Goal: Information Seeking & Learning: Learn about a topic

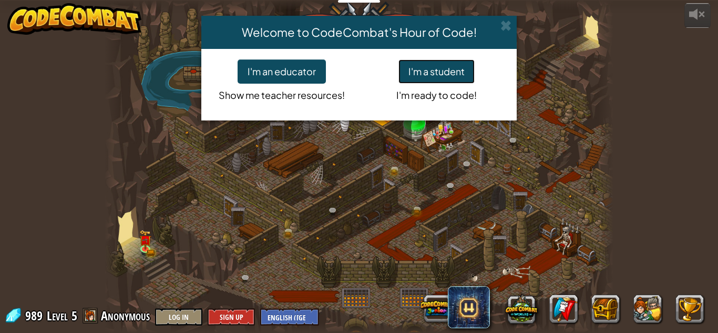
click at [418, 65] on button "I'm a student" at bounding box center [436, 71] width 76 height 24
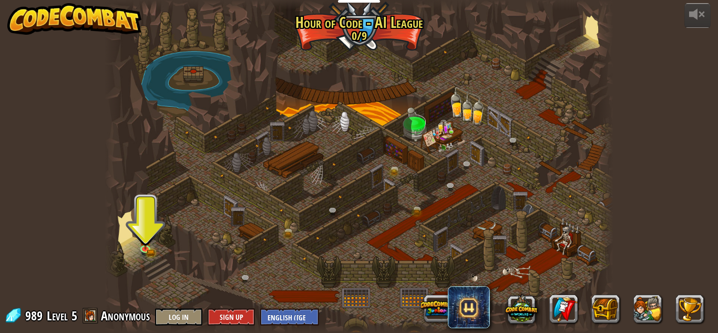
click at [152, 238] on div at bounding box center [359, 166] width 509 height 333
click at [145, 239] on img at bounding box center [145, 235] width 7 height 7
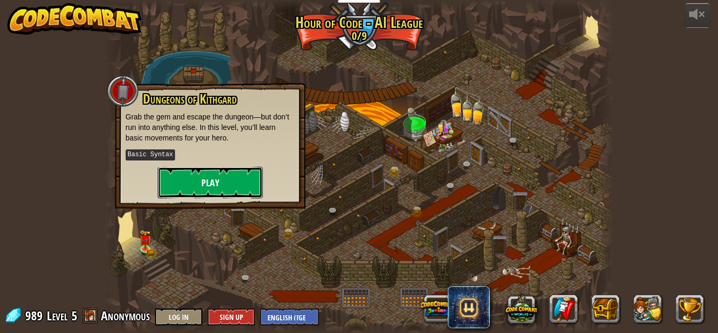
click at [210, 191] on button "Play" at bounding box center [210, 183] width 105 height 32
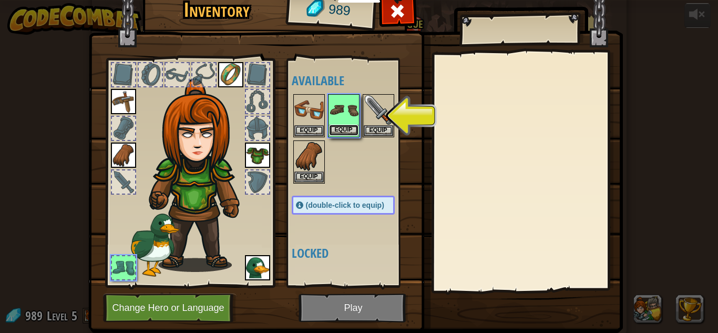
click at [351, 133] on button "Equip" at bounding box center [343, 130] width 29 height 11
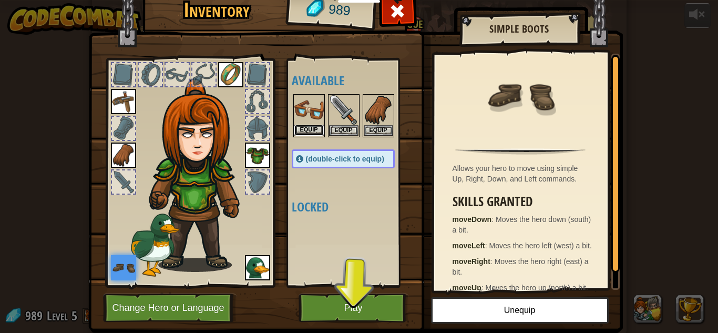
click at [306, 130] on button "Equip" at bounding box center [308, 130] width 29 height 11
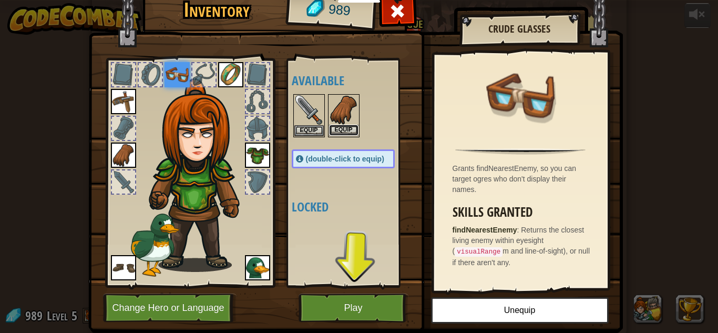
click at [340, 128] on button "Equip" at bounding box center [343, 130] width 29 height 11
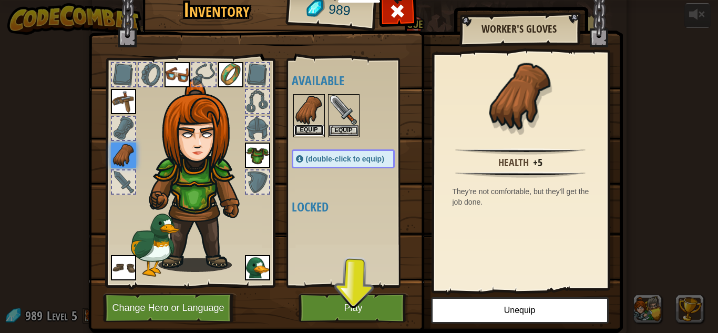
click at [314, 132] on button "Equip" at bounding box center [308, 130] width 29 height 11
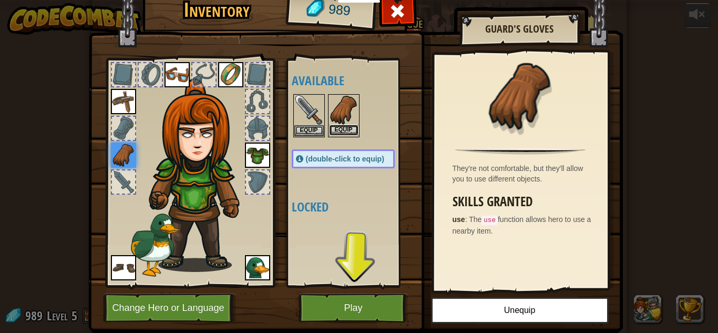
click at [350, 130] on button "Equip" at bounding box center [343, 130] width 29 height 11
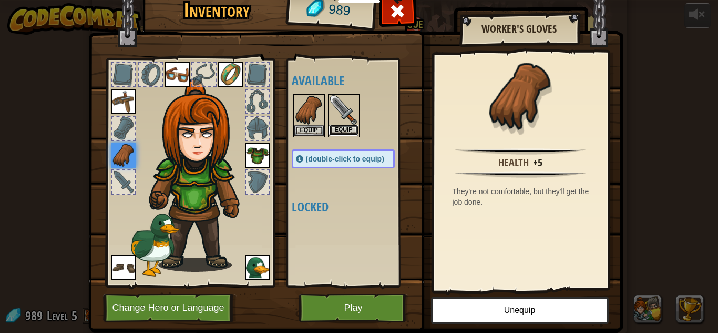
click at [335, 128] on button "Equip" at bounding box center [343, 130] width 29 height 11
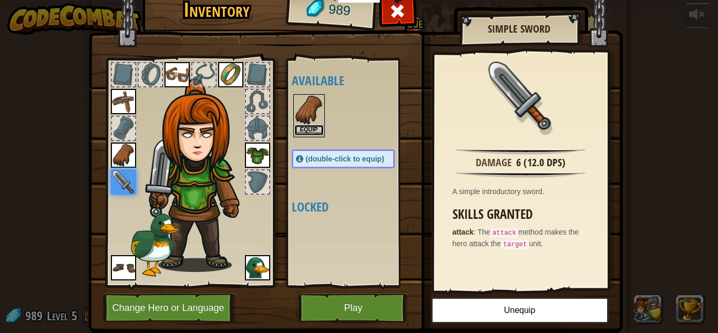
click at [306, 131] on button "Equip" at bounding box center [308, 130] width 29 height 11
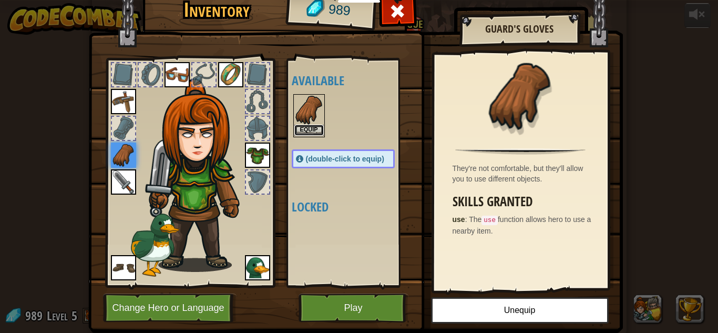
click at [307, 130] on button "Equip" at bounding box center [308, 130] width 29 height 11
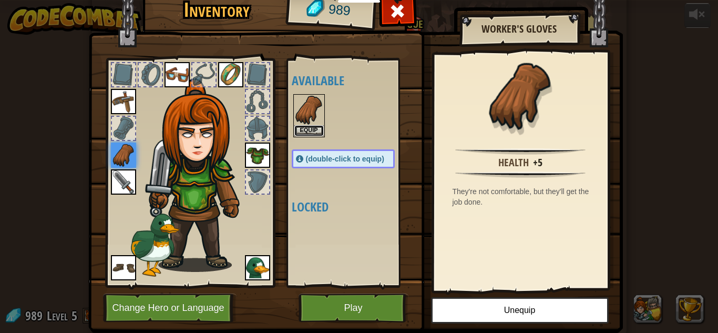
click at [307, 130] on button "Equip" at bounding box center [308, 130] width 29 height 11
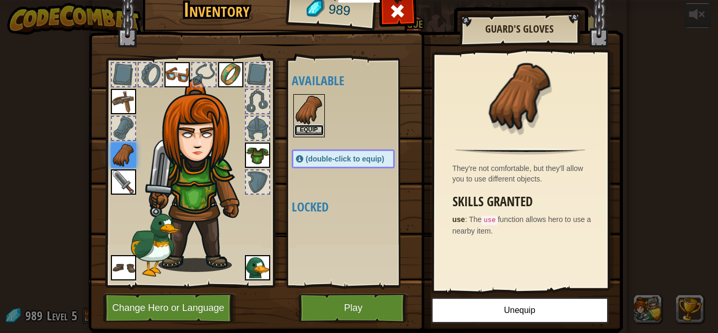
click at [307, 130] on button "Equip" at bounding box center [308, 130] width 29 height 11
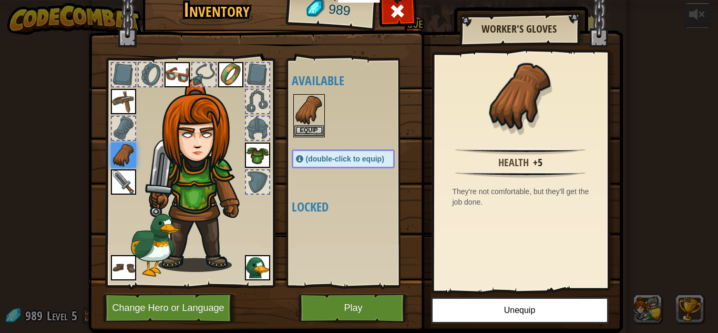
click at [329, 290] on img at bounding box center [355, 142] width 535 height 382
click at [329, 305] on button "Play" at bounding box center [354, 307] width 110 height 29
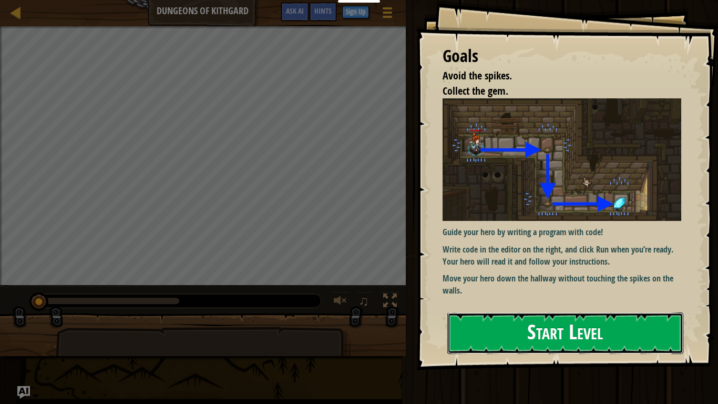
click at [498, 323] on button "Start Level" at bounding box center [565, 333] width 236 height 42
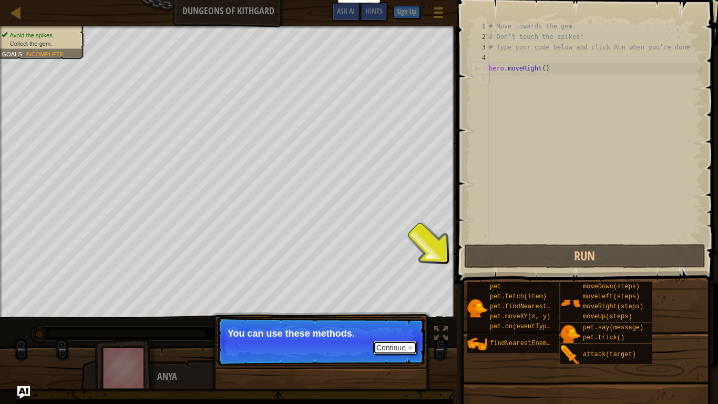
click at [400, 332] on button "Continue" at bounding box center [395, 348] width 44 height 14
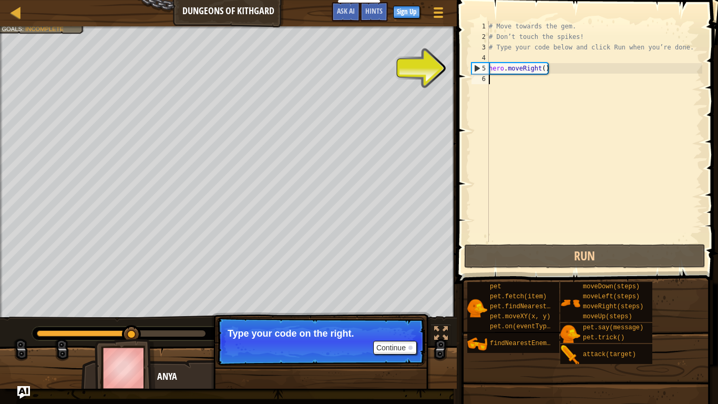
type textarea "h"
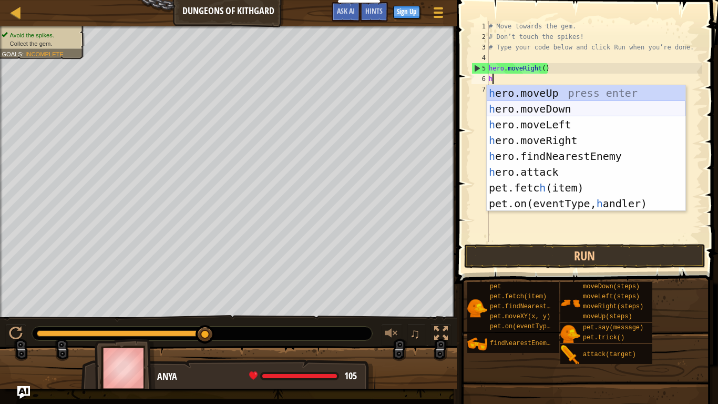
click at [564, 112] on div "h ero.moveUp press enter h ero.moveDown press enter h ero.moveLeft press enter …" at bounding box center [586, 164] width 199 height 158
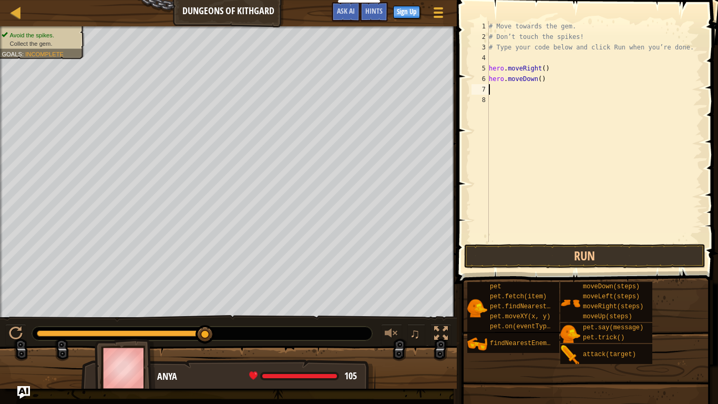
type textarea "h"
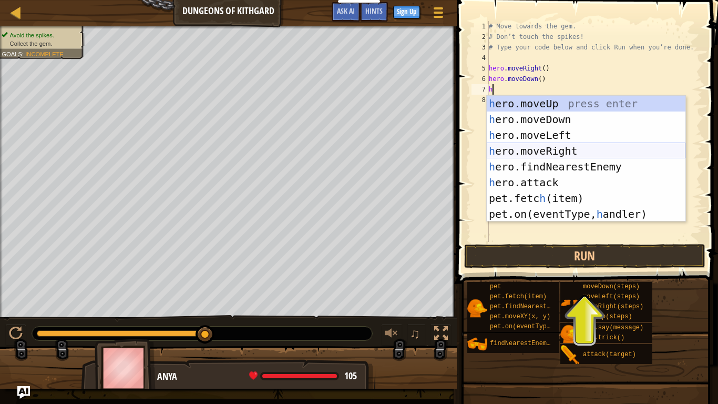
click at [569, 147] on div "h ero.moveUp press enter h ero.moveDown press enter h ero.moveLeft press enter …" at bounding box center [586, 175] width 199 height 158
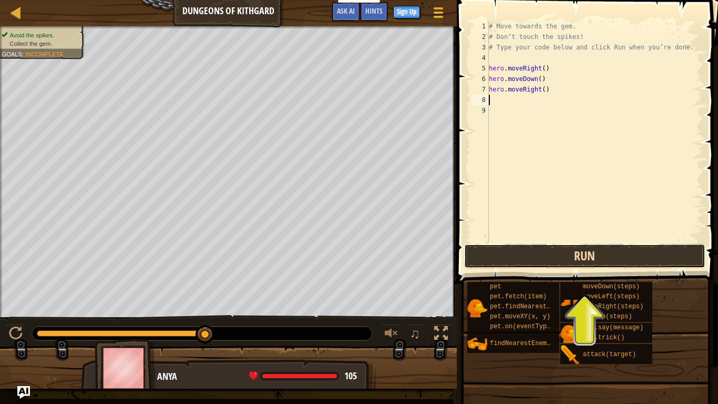
click at [582, 258] on button "Run" at bounding box center [584, 256] width 241 height 24
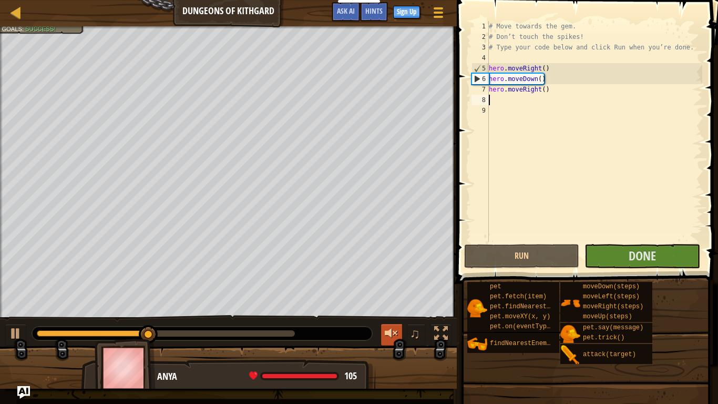
click at [390, 332] on div at bounding box center [392, 333] width 14 height 14
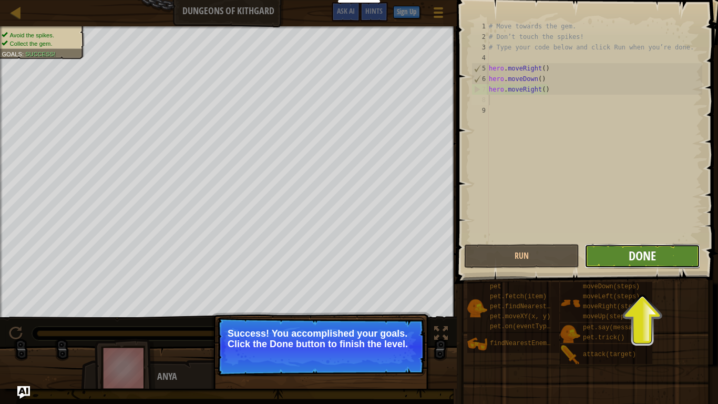
click at [629, 251] on span "Done" at bounding box center [642, 255] width 27 height 17
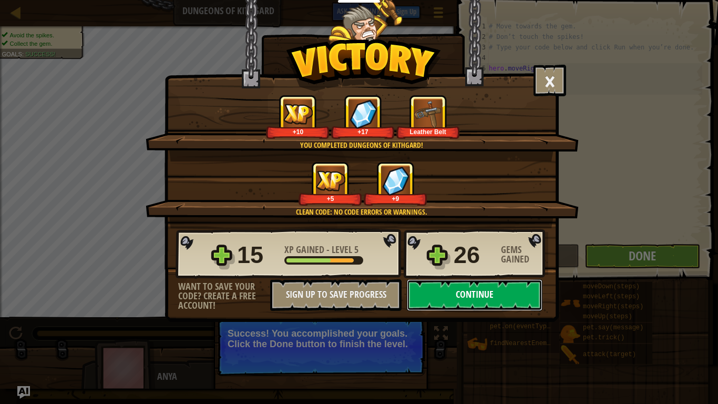
click at [509, 303] on button "Continue" at bounding box center [475, 295] width 136 height 32
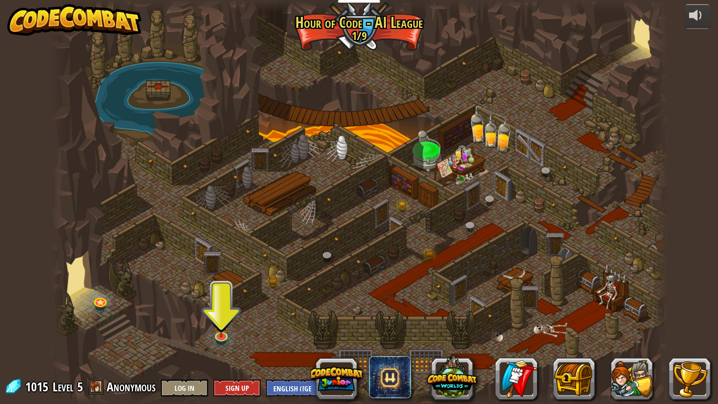
click at [204, 332] on div at bounding box center [359, 202] width 618 height 404
click at [218, 332] on img at bounding box center [221, 317] width 16 height 36
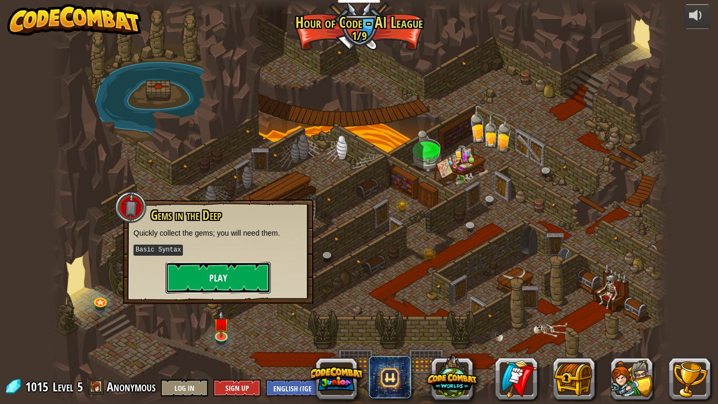
click at [241, 277] on button "Play" at bounding box center [218, 278] width 105 height 32
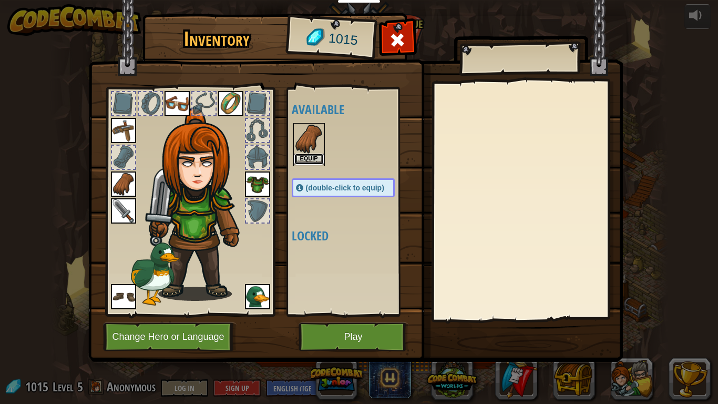
click at [310, 157] on button "Equip" at bounding box center [308, 158] width 29 height 11
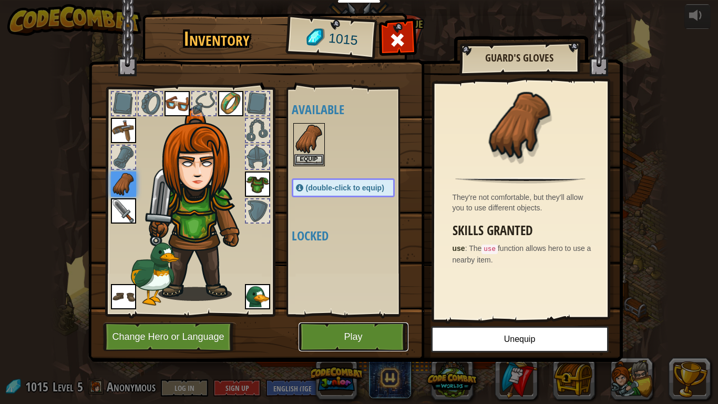
click at [351, 332] on button "Play" at bounding box center [354, 336] width 110 height 29
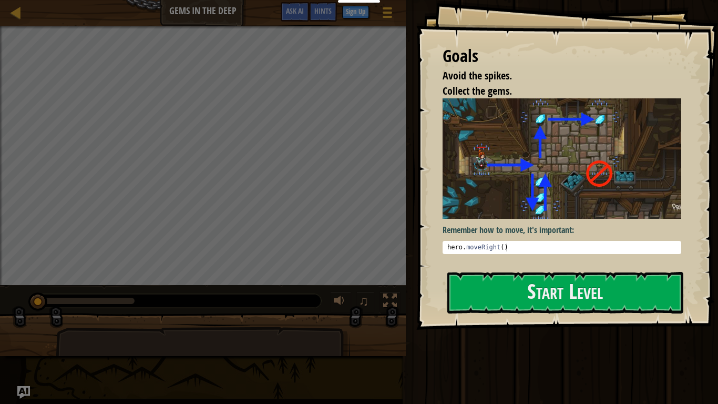
click at [525, 269] on div "Goals Avoid the spikes. Collect the gems. Remember how to move, it's important:…" at bounding box center [567, 165] width 302 height 330
click at [519, 288] on button "Start Level" at bounding box center [565, 293] width 236 height 42
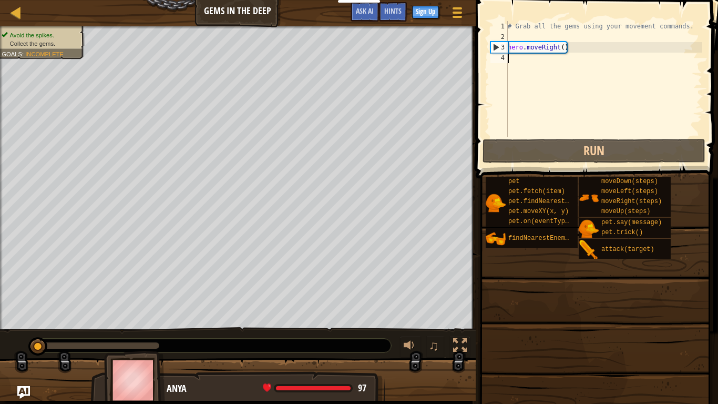
type textarea "h"
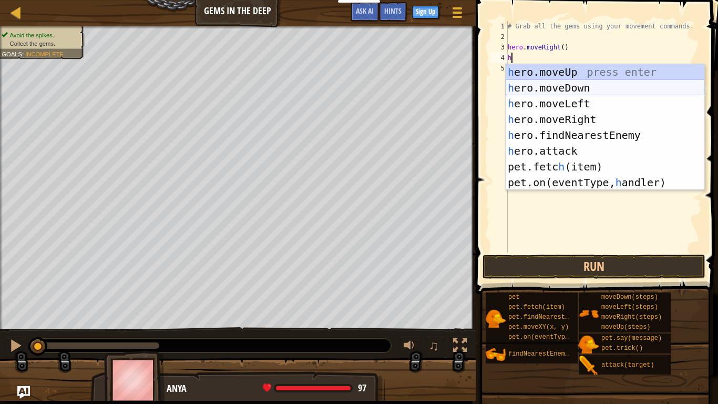
click at [585, 89] on div "h ero.moveUp press enter h ero.moveDown press enter h ero.moveLeft press enter …" at bounding box center [605, 143] width 199 height 158
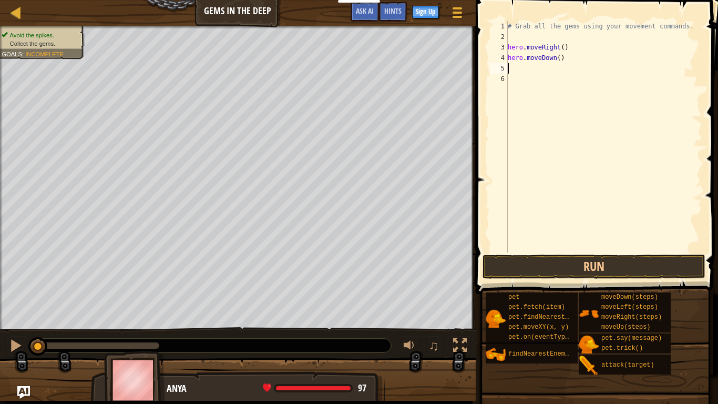
type textarea "h"
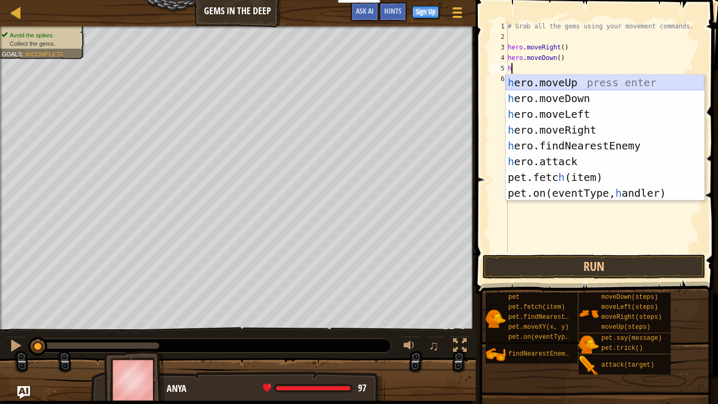
click at [598, 84] on div "h ero.moveUp press enter h ero.moveDown press enter h ero.moveLeft press enter …" at bounding box center [605, 154] width 199 height 158
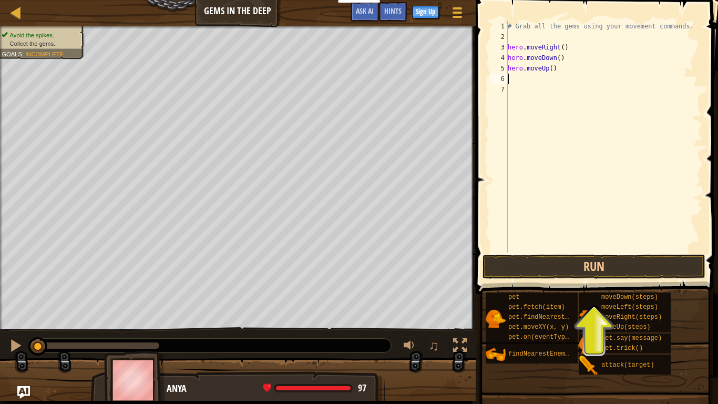
click at [554, 73] on div "# Grab all the gems using your movement commands. hero . moveRight ( ) hero . m…" at bounding box center [604, 147] width 197 height 252
click at [551, 73] on div "# Grab all the gems using your movement commands. hero . moveRight ( ) hero . m…" at bounding box center [604, 147] width 197 height 252
type textarea "hero.moveUp(2)"
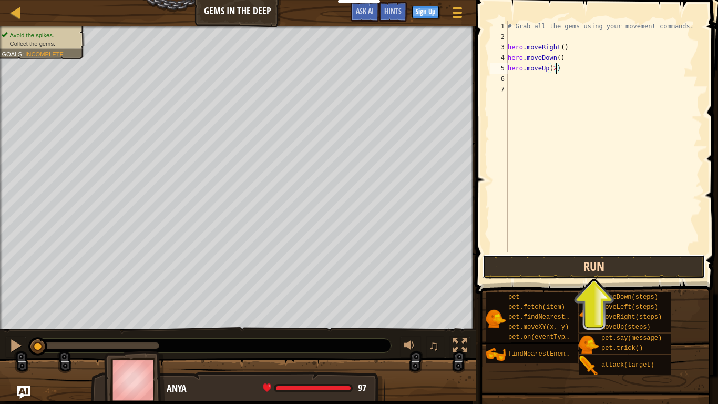
click at [582, 260] on button "Run" at bounding box center [593, 266] width 223 height 24
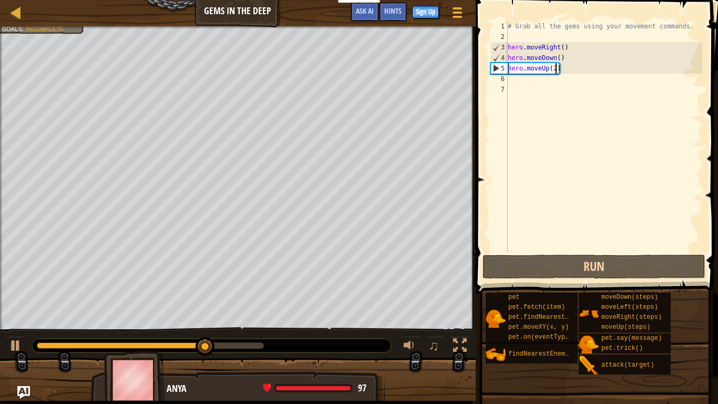
click at [521, 85] on div "# Grab all the gems using your movement commands. hero . moveRight ( ) hero . m…" at bounding box center [604, 147] width 197 height 252
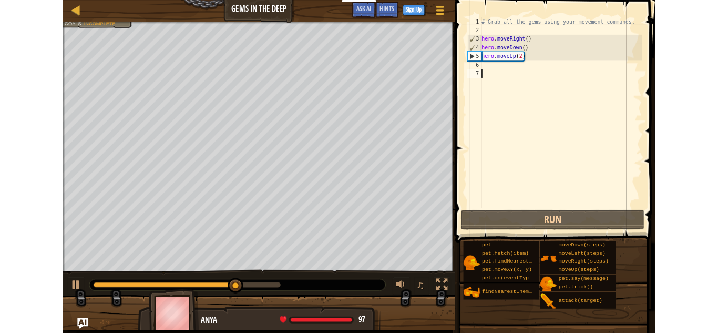
scroll to position [5, 0]
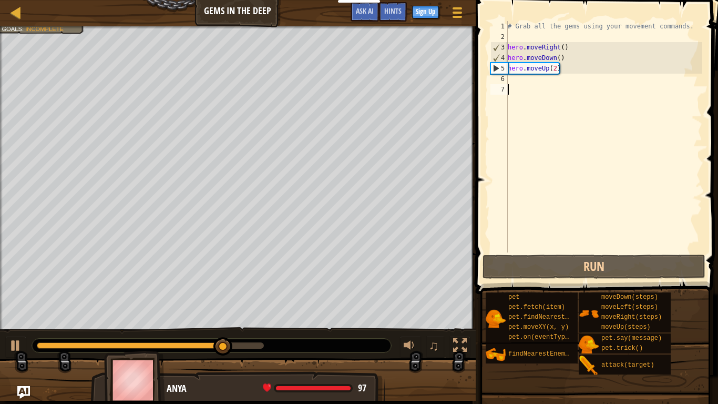
click at [516, 80] on div "# Grab all the gems using your movement commands. hero . moveRight ( ) hero . m…" at bounding box center [604, 147] width 197 height 252
type textarea "h"
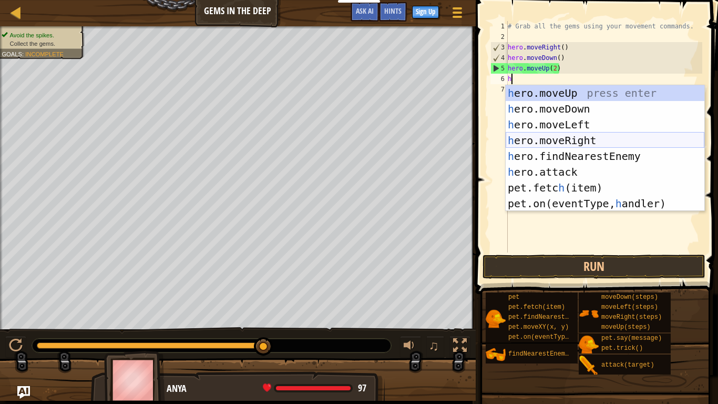
click at [599, 139] on div "h ero.moveUp press enter h ero.moveDown press enter h ero.moveLeft press enter …" at bounding box center [605, 164] width 199 height 158
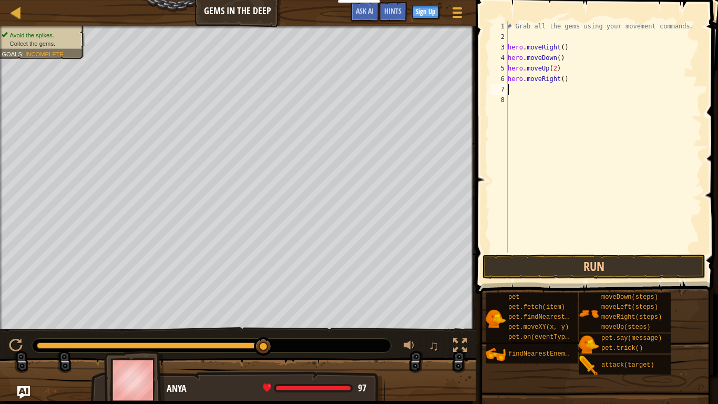
type textarea "h"
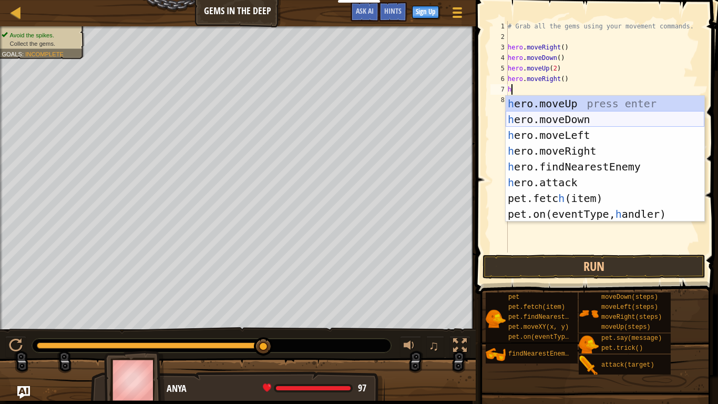
click at [560, 115] on div "h ero.moveUp press enter h ero.moveDown press enter h ero.moveLeft press enter …" at bounding box center [605, 175] width 199 height 158
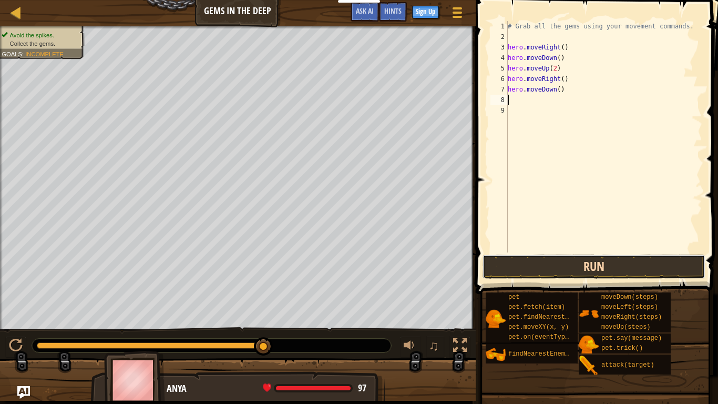
click at [592, 258] on button "Run" at bounding box center [593, 266] width 223 height 24
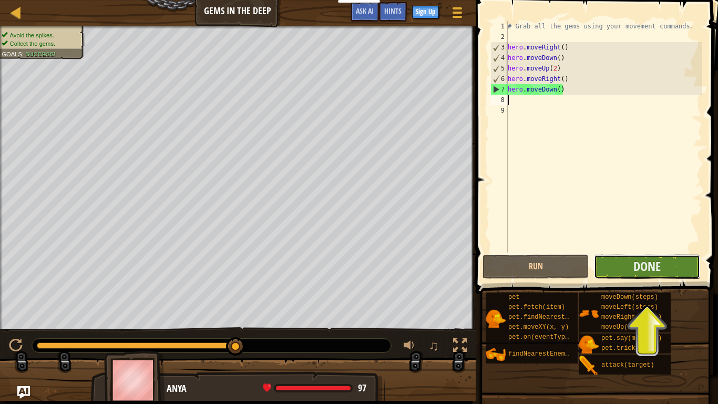
click at [624, 260] on button "Done" at bounding box center [647, 266] width 106 height 24
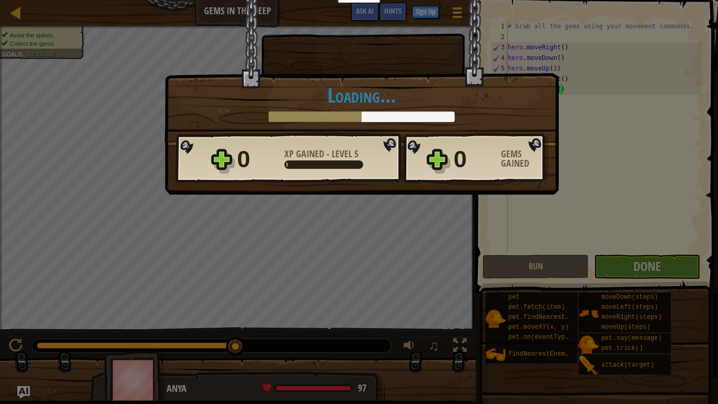
drag, startPoint x: 557, startPoint y: 400, endPoint x: 548, endPoint y: 304, distance: 96.5
click at [548, 304] on div "× You will find a use for these gems soon. How fun was this level? Loading... R…" at bounding box center [359, 202] width 718 height 404
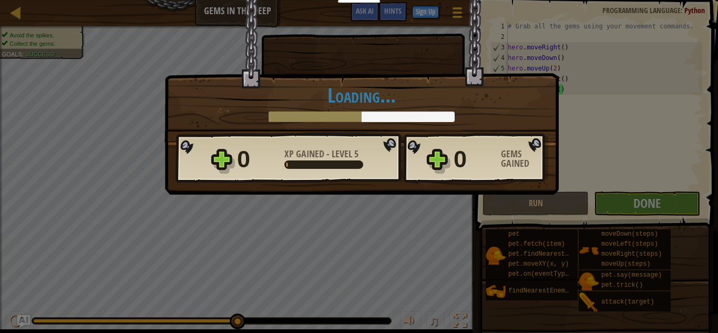
click at [377, 116] on div at bounding box center [362, 116] width 186 height 11
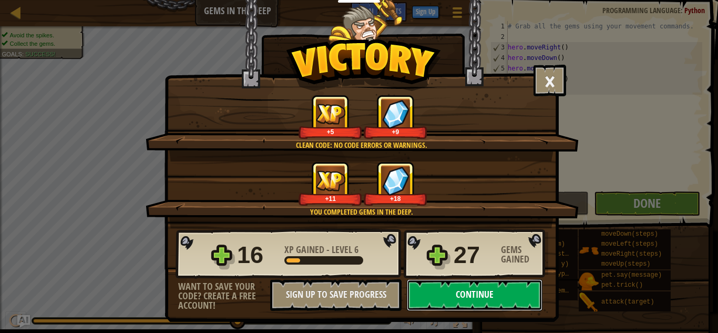
click at [502, 287] on button "Continue" at bounding box center [475, 295] width 136 height 32
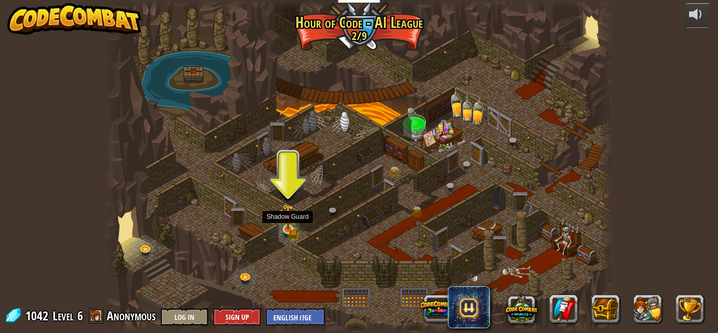
click at [291, 220] on img at bounding box center [288, 217] width 12 height 26
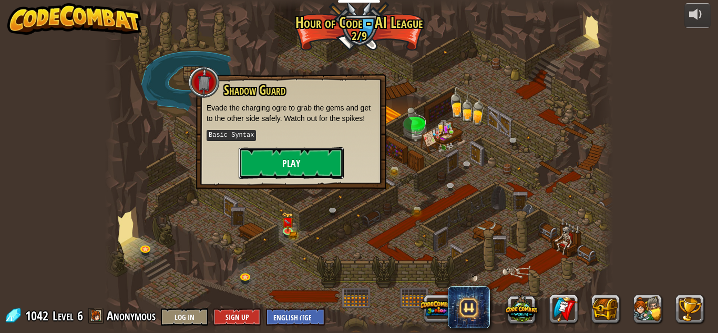
click at [309, 167] on button "Play" at bounding box center [291, 163] width 105 height 32
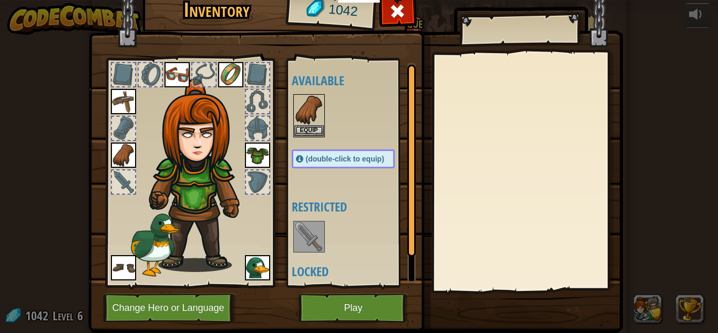
click at [312, 225] on img at bounding box center [308, 236] width 29 height 29
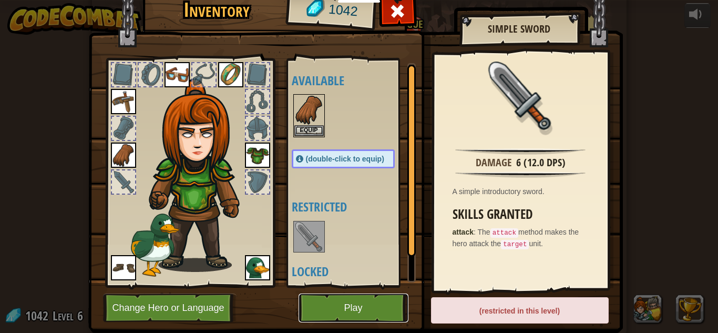
click at [396, 313] on button "Play" at bounding box center [354, 307] width 110 height 29
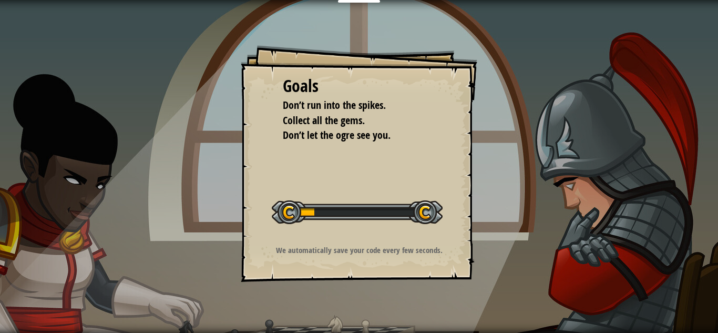
click at [442, 231] on div "Start Level" at bounding box center [357, 211] width 171 height 42
drag, startPoint x: 317, startPoint y: 215, endPoint x: 387, endPoint y: 228, distance: 71.5
click at [387, 228] on div "Start Level" at bounding box center [357, 211] width 171 height 42
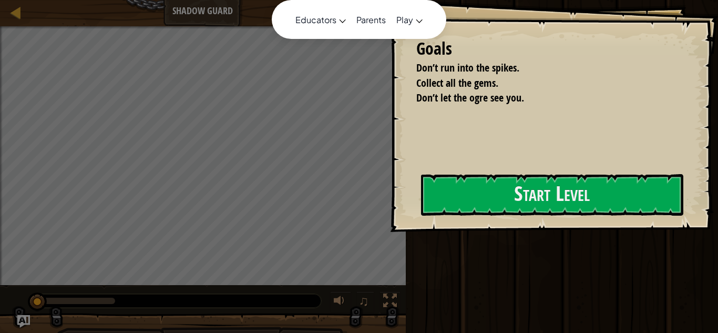
click at [356, 1] on nav "Educators Create Free Account School & District Solutions Teacher Toolkit Previ…" at bounding box center [359, 19] width 174 height 39
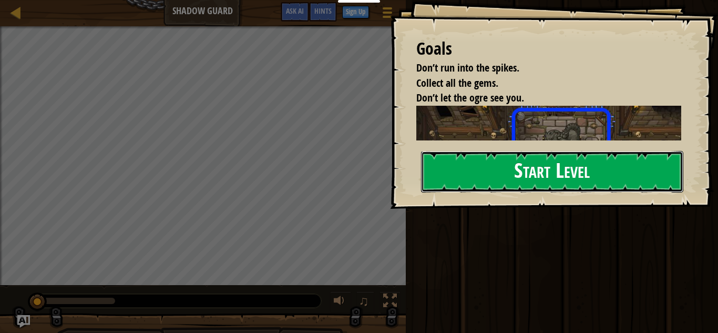
click at [517, 169] on button "Start Level" at bounding box center [552, 172] width 262 height 42
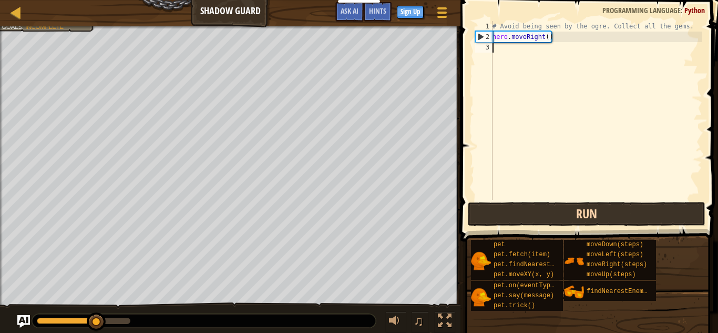
type textarea "m"
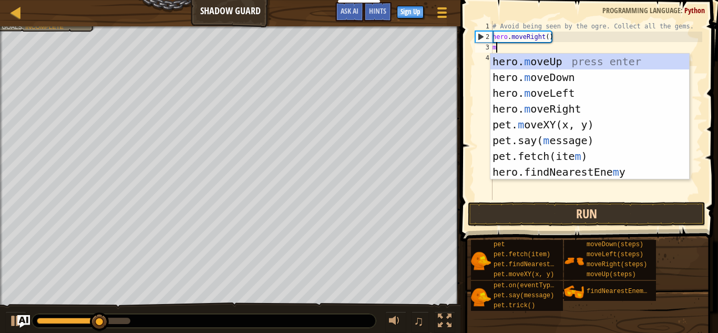
scroll to position [5, 0]
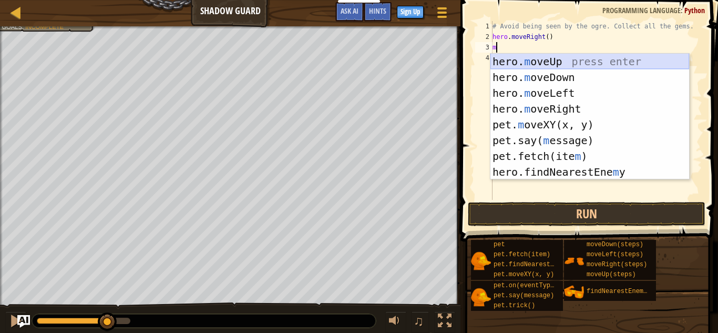
click at [535, 63] on div "hero. m oveUp press enter hero. m oveDown press enter hero. m oveLeft press ent…" at bounding box center [589, 133] width 199 height 158
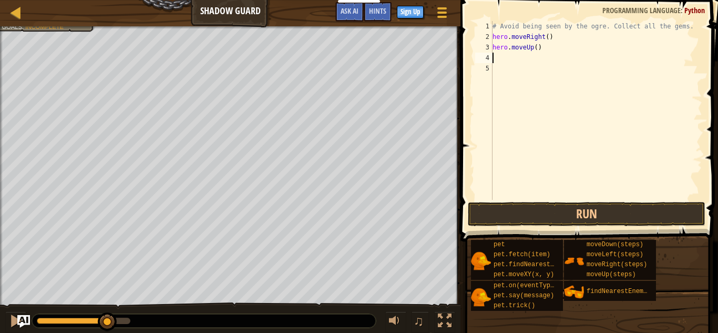
type textarea "h"
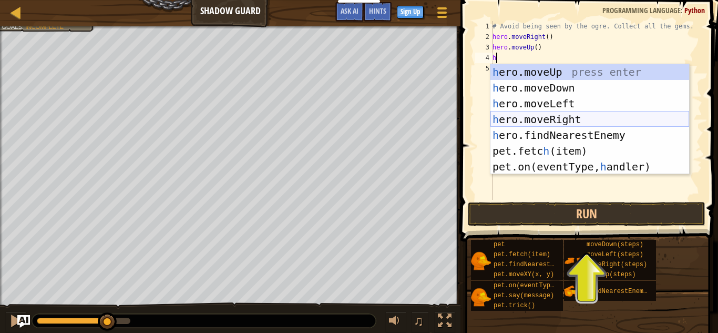
click at [576, 120] on div "h ero.moveUp press enter h ero.moveDown press enter h ero.moveLeft press enter …" at bounding box center [589, 135] width 199 height 142
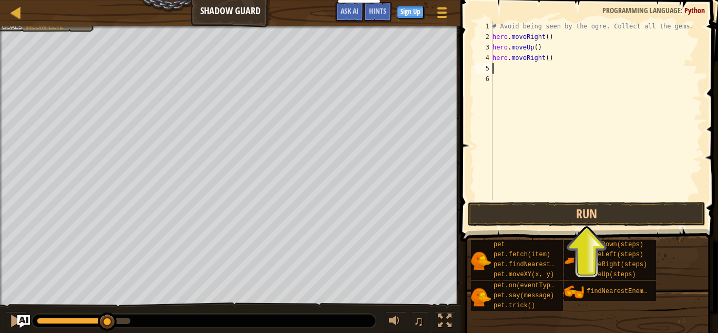
type textarea "h"
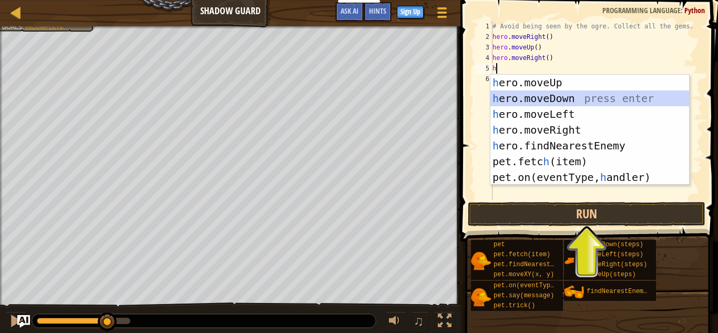
click at [537, 98] on div "h ero.moveUp press enter h ero.moveDown press enter h ero.moveLeft press enter …" at bounding box center [589, 146] width 199 height 142
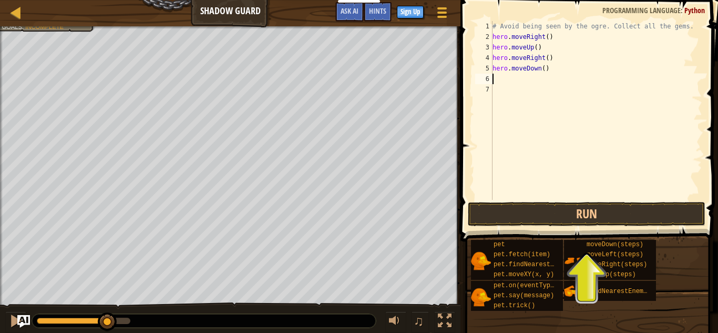
type textarea "h"
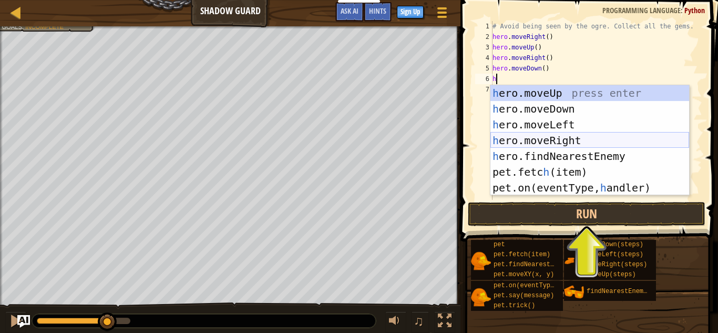
click at [581, 138] on div "h ero.moveUp press enter h ero.moveDown press enter h ero.moveLeft press enter …" at bounding box center [589, 156] width 199 height 142
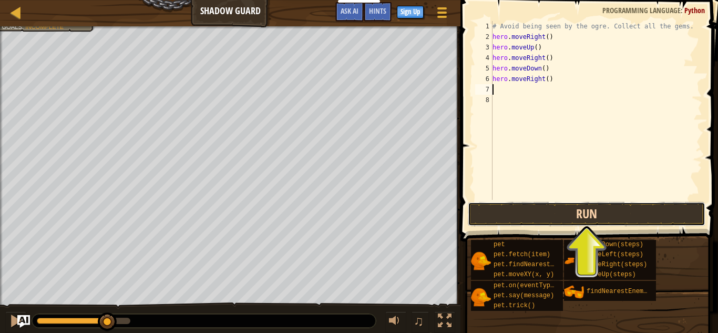
click at [589, 212] on button "Run" at bounding box center [587, 214] width 238 height 24
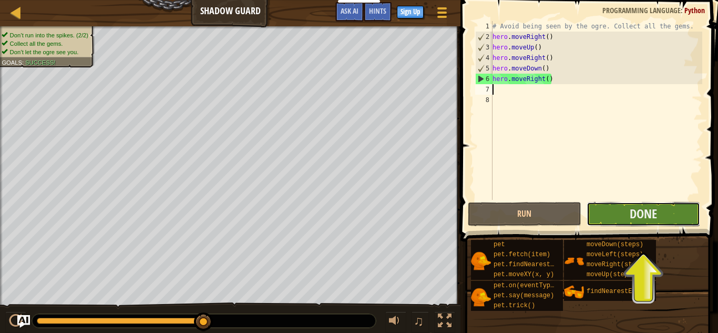
click at [608, 210] on button "Done" at bounding box center [644, 214] width 114 height 24
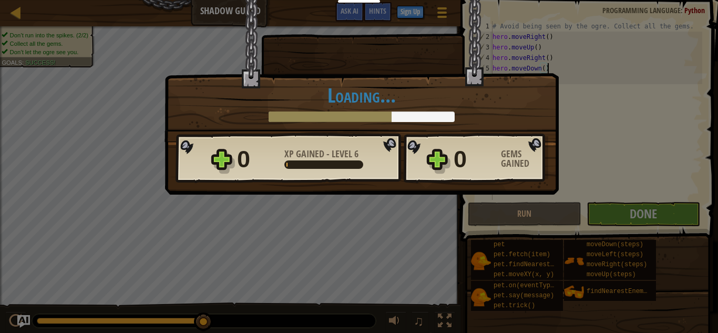
type textarea "hero.moveRight()"
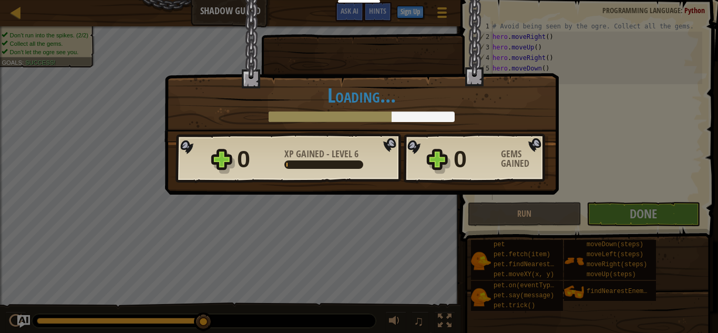
type textarea "hero.moveRight()"
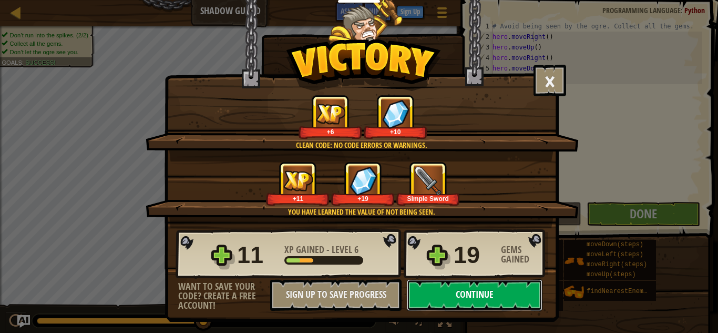
click at [480, 290] on button "Continue" at bounding box center [475, 295] width 136 height 32
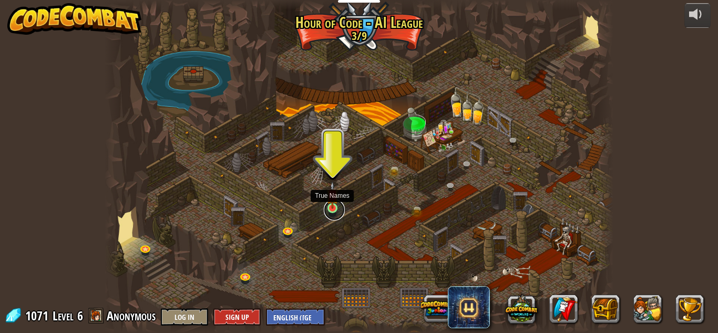
click at [333, 209] on link at bounding box center [334, 209] width 21 height 21
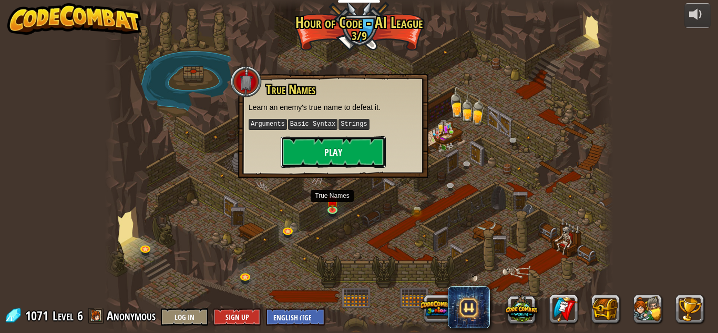
click at [364, 152] on button "Play" at bounding box center [333, 152] width 105 height 32
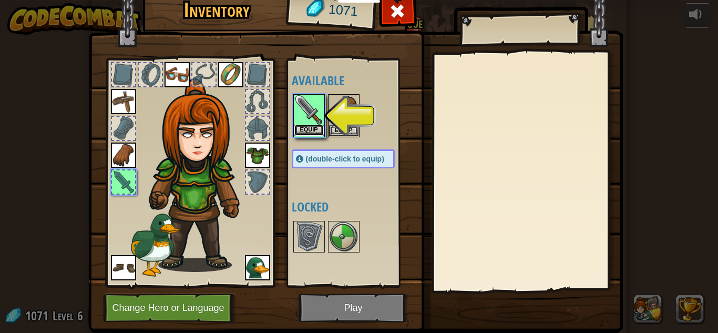
click at [313, 130] on button "Equip" at bounding box center [308, 130] width 29 height 11
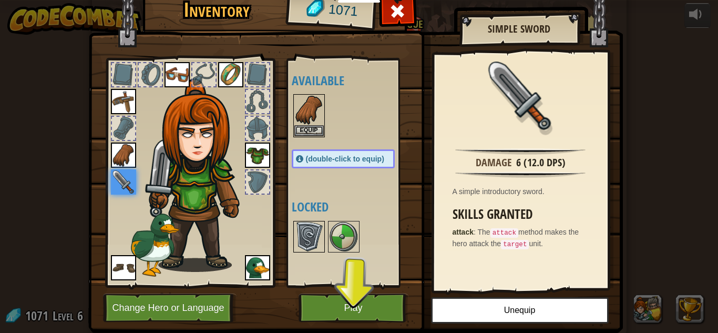
click at [308, 239] on img at bounding box center [308, 236] width 29 height 29
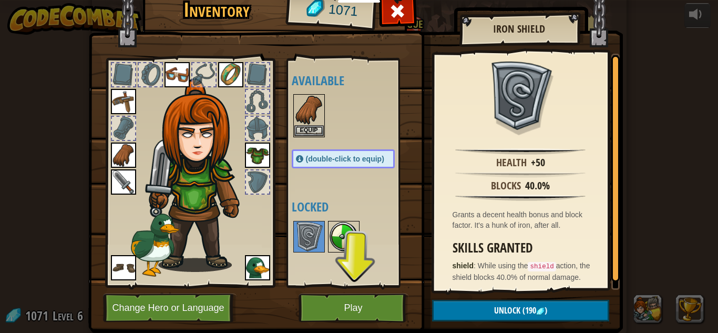
click at [335, 235] on img at bounding box center [343, 236] width 29 height 29
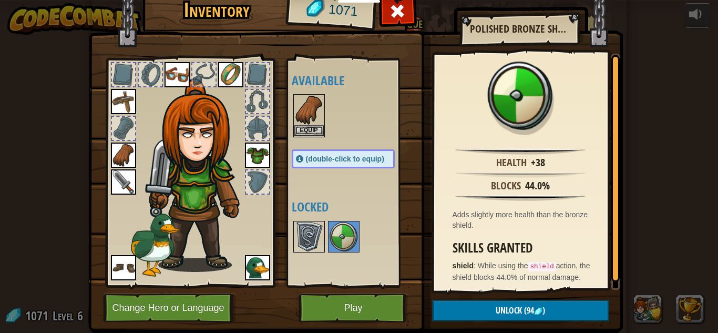
click at [296, 238] on img at bounding box center [308, 236] width 29 height 29
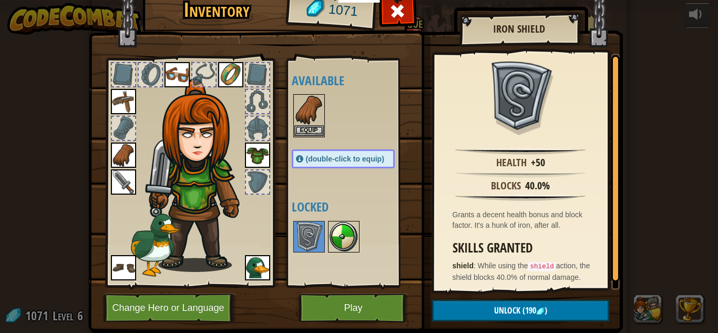
click at [347, 230] on img at bounding box center [343, 236] width 29 height 29
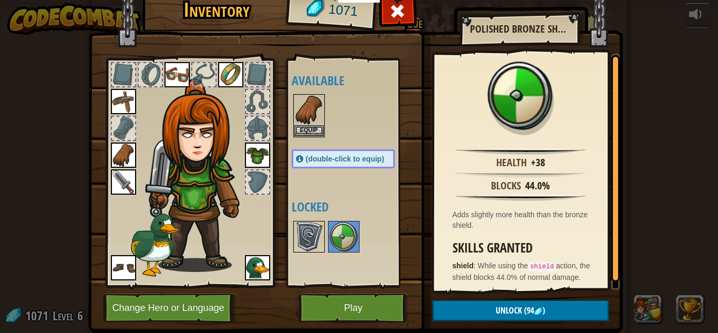
click at [309, 234] on img at bounding box center [308, 236] width 29 height 29
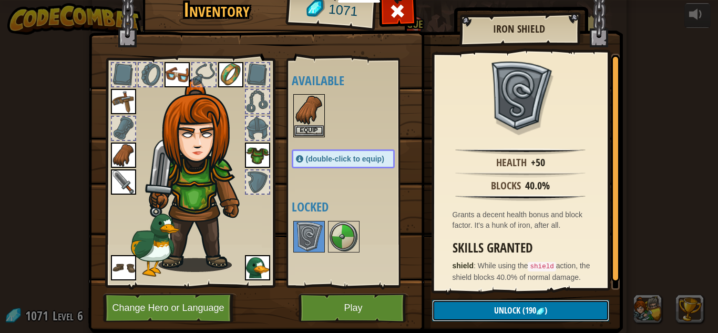
click at [495, 314] on span "Unlock" at bounding box center [507, 310] width 26 height 12
click at [491, 311] on button "Confirm" at bounding box center [520, 311] width 177 height 22
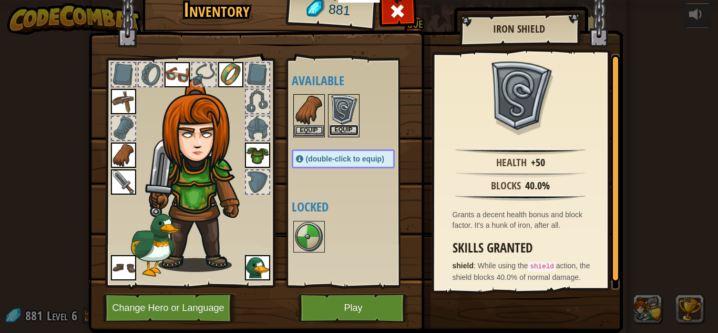
click at [347, 132] on button "Equip" at bounding box center [343, 130] width 29 height 11
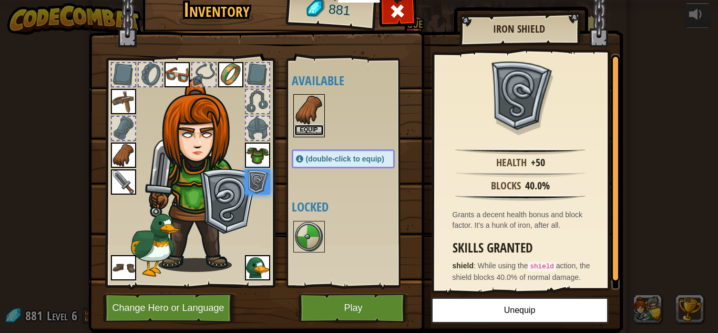
click at [310, 135] on button "Equip" at bounding box center [308, 130] width 29 height 11
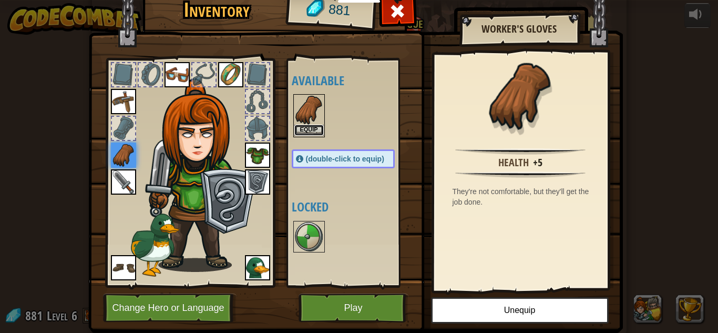
click at [311, 129] on button "Equip" at bounding box center [308, 130] width 29 height 11
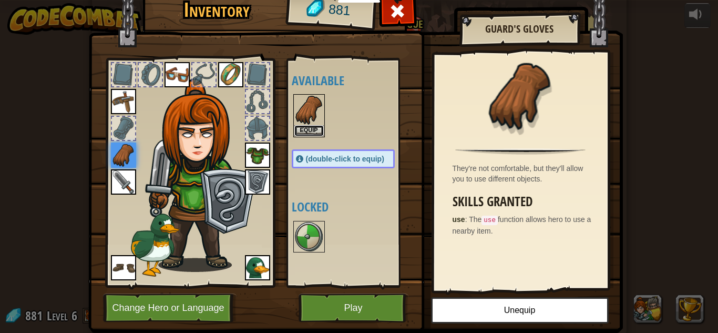
click at [311, 129] on button "Equip" at bounding box center [308, 130] width 29 height 11
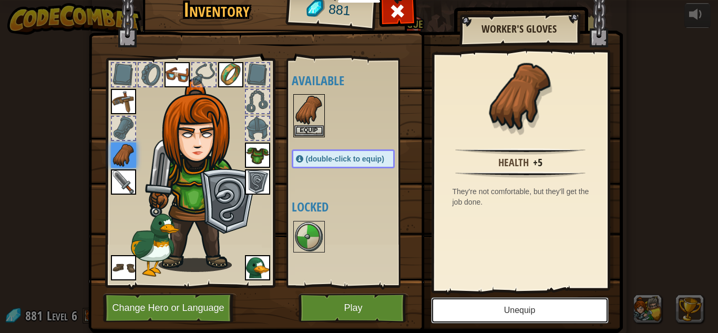
click at [502, 309] on button "Unequip" at bounding box center [520, 310] width 178 height 26
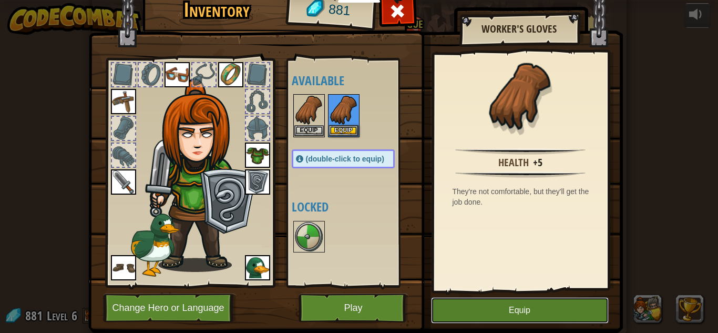
click at [502, 309] on button "Equip" at bounding box center [520, 310] width 178 height 26
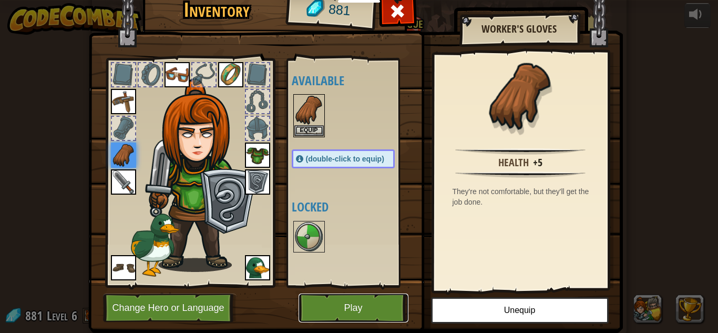
click at [371, 300] on button "Play" at bounding box center [354, 307] width 110 height 29
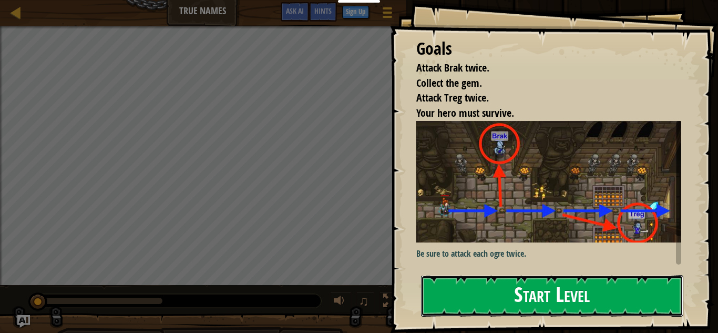
click at [539, 300] on button "Start Level" at bounding box center [552, 296] width 262 height 42
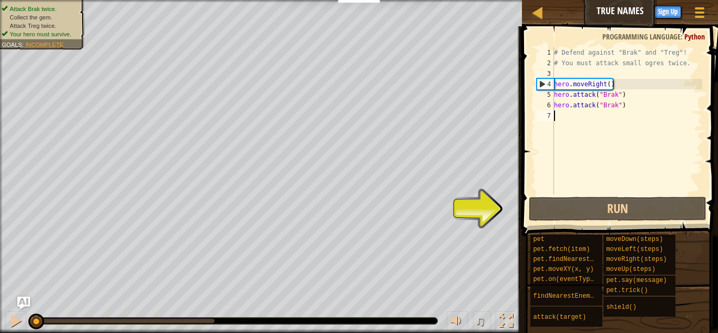
type textarea "h"
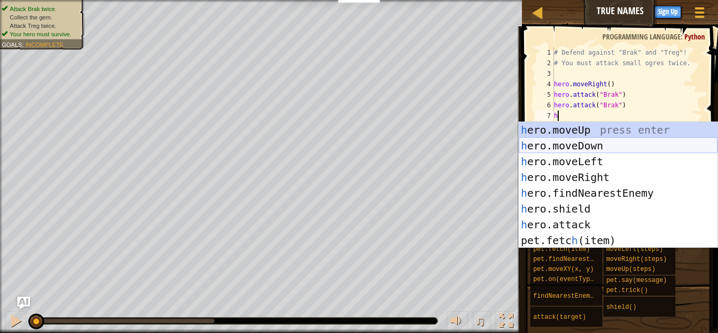
click at [590, 144] on div "h ero.moveUp press enter h ero.moveDown press enter h ero.moveLeft press enter …" at bounding box center [618, 201] width 199 height 158
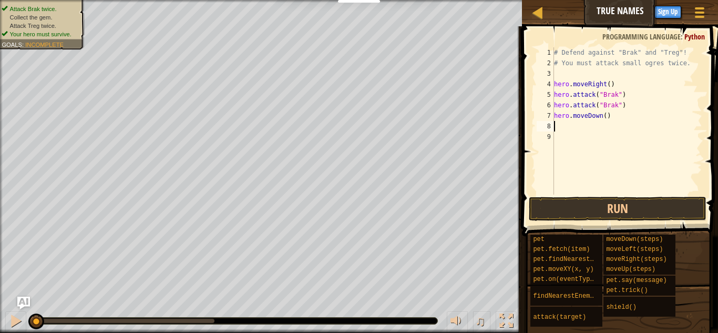
type textarea "h"
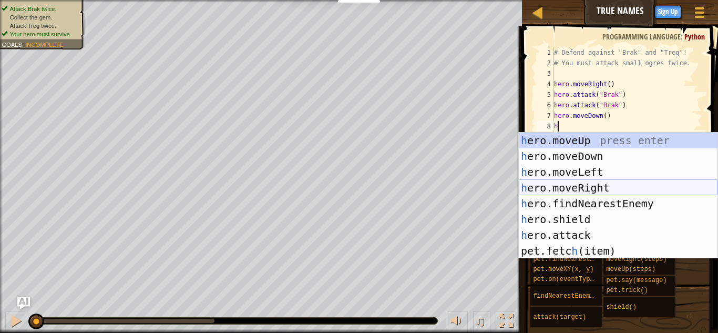
click at [613, 185] on div "h ero.moveUp press enter h ero.moveDown press enter h ero.moveLeft press enter …" at bounding box center [618, 211] width 199 height 158
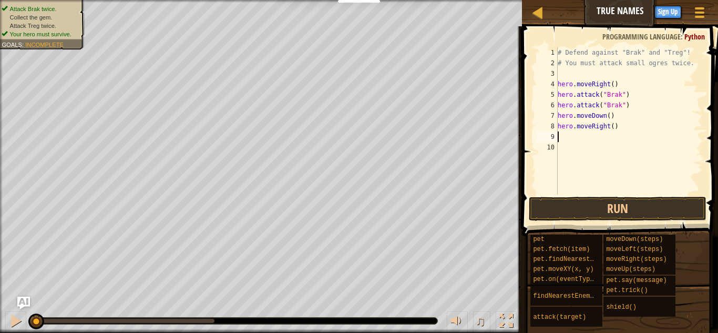
click at [613, 131] on div "# Defend against "Brak" and "Treg"! # You must attack small ogres twice. hero .…" at bounding box center [629, 131] width 147 height 168
click at [612, 126] on div "# Defend against "Brak" and "Treg"! # You must attack small ogres twice. hero .…" at bounding box center [629, 131] width 147 height 168
type textarea "hero.moveRight(2)"
click at [566, 136] on div "# Defend against "Brak" and "Treg"! # You must attack small ogres twice. hero .…" at bounding box center [629, 131] width 147 height 168
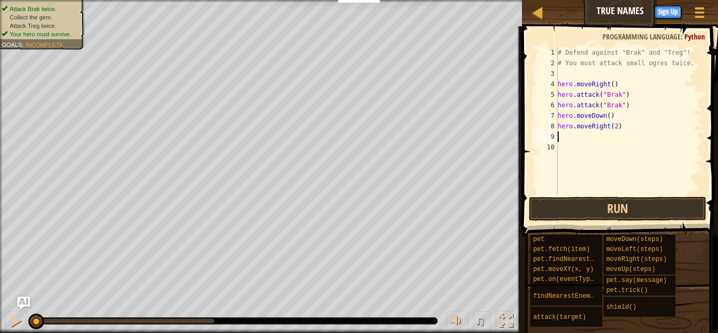
scroll to position [5, 0]
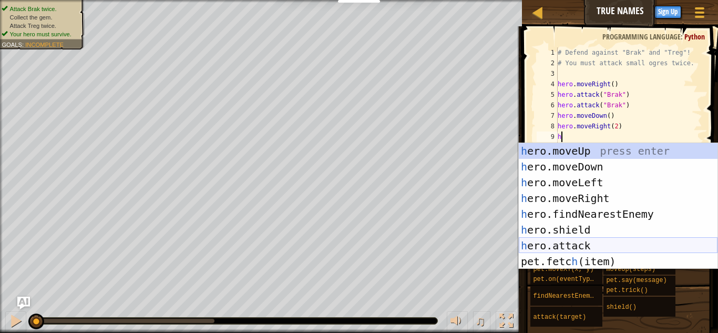
click at [606, 239] on div "h ero.moveUp press enter h ero.moveDown press enter h ero.moveLeft press enter …" at bounding box center [618, 222] width 199 height 158
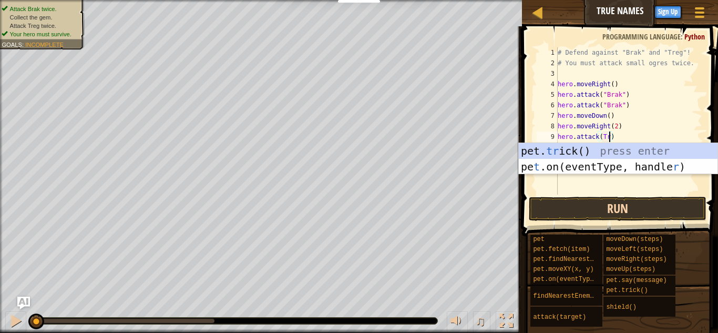
scroll to position [5, 8]
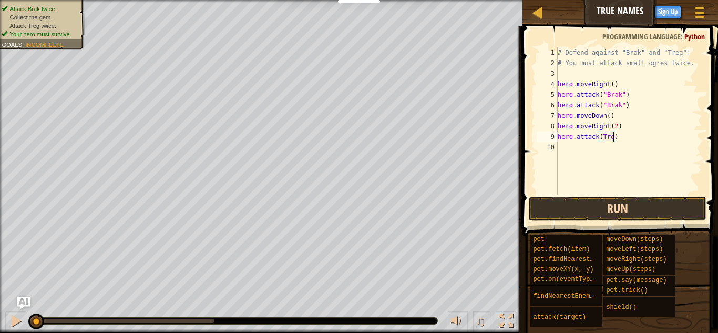
type textarea "hero.attack(Treg)"
click at [560, 152] on div "# Defend against "Brak" and "Treg"! # You must attack small ogres twice. hero .…" at bounding box center [629, 131] width 147 height 168
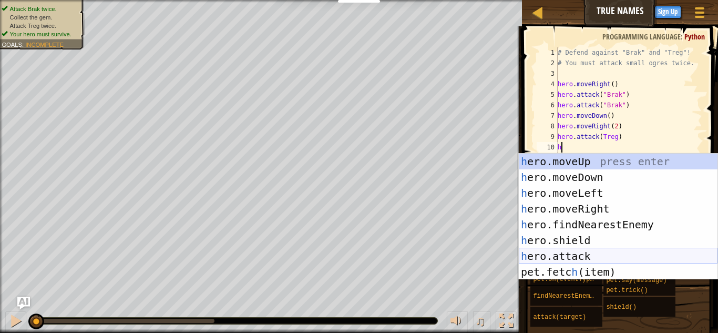
click at [606, 251] on div "h ero.moveUp press enter h ero.moveDown press enter h ero.moveLeft press enter …" at bounding box center [618, 232] width 199 height 158
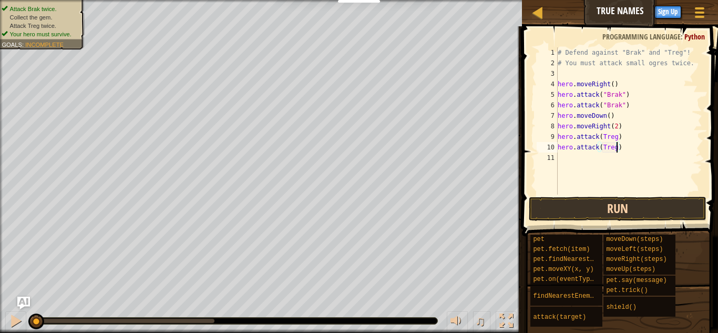
scroll to position [5, 8]
click at [629, 209] on button "Run" at bounding box center [618, 209] width 178 height 24
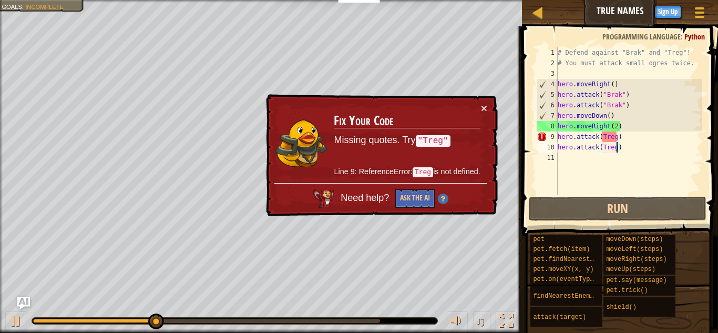
click at [601, 139] on div "# Defend against "Brak" and "Treg"! # You must attack small ogres twice. hero .…" at bounding box center [629, 131] width 147 height 168
click at [602, 140] on div "# Defend against "Brak" and "Treg"! # You must attack small ogres twice. hero .…" at bounding box center [629, 131] width 147 height 168
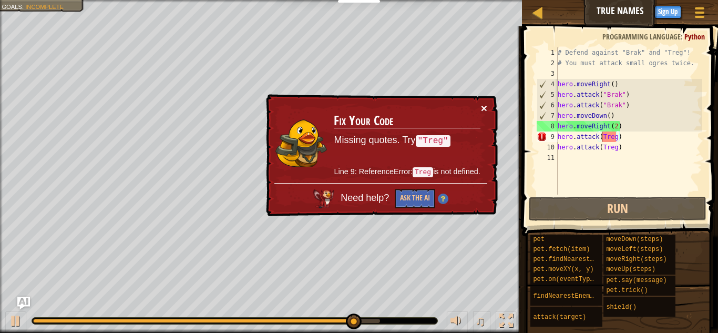
click at [482, 105] on button "×" at bounding box center [484, 107] width 6 height 11
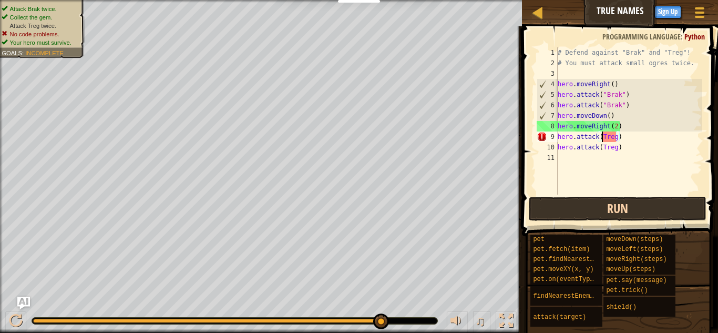
scroll to position [5, 7]
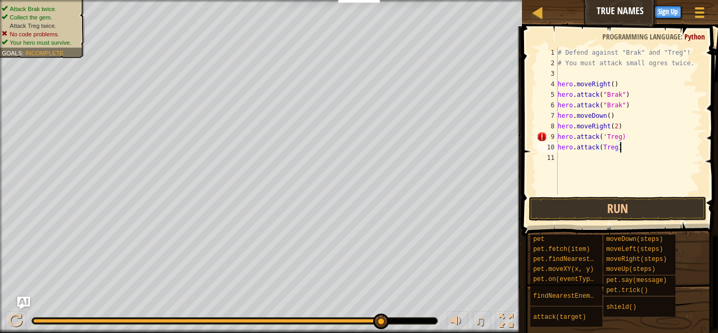
click at [620, 142] on div "# Defend against "Brak" and "Treg"! # You must attack small ogres twice. hero .…" at bounding box center [629, 131] width 147 height 168
click at [604, 143] on div "# Defend against "Brak" and "Treg"! # You must attack small ogres twice. hero .…" at bounding box center [629, 131] width 147 height 168
click at [603, 136] on div "# Defend against "Brak" and "Treg"! # You must attack small ogres twice. hero .…" at bounding box center [629, 131] width 147 height 168
click at [605, 138] on div "# Defend against "Brak" and "Treg"! # You must attack small ogres twice. hero .…" at bounding box center [629, 131] width 147 height 168
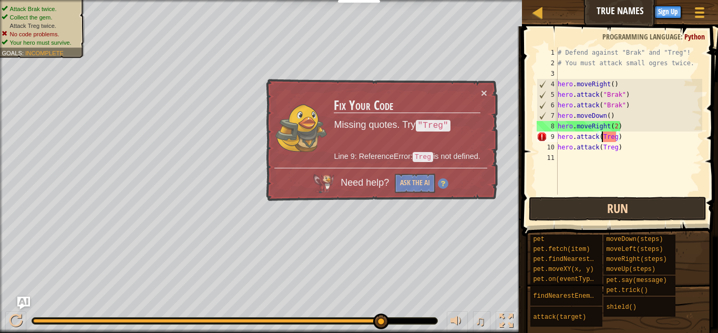
type textarea "hero.attack("Treg)"
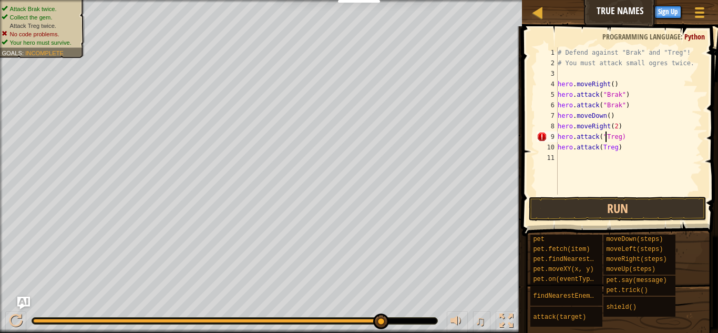
click at [618, 141] on div "# Defend against "Brak" and "Treg"! # You must attack small ogres twice. hero .…" at bounding box center [629, 131] width 147 height 168
click at [622, 139] on div "# Defend against "Brak" and "Treg"! # You must attack small ogres twice. hero .…" at bounding box center [629, 131] width 147 height 168
click at [569, 148] on div "# Defend against "Brak" and "Treg"! # You must attack small ogres twice. hero .…" at bounding box center [629, 131] width 147 height 168
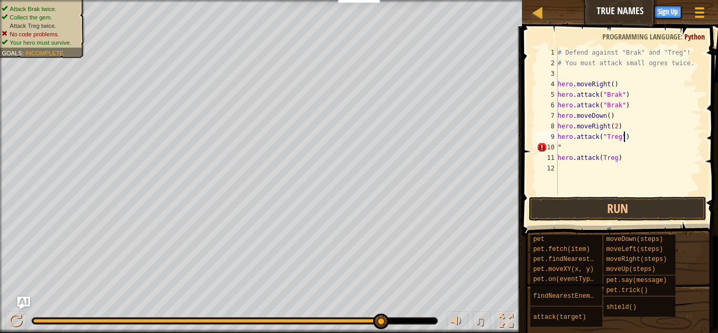
type textarea """
click at [594, 207] on button "Run" at bounding box center [618, 209] width 178 height 24
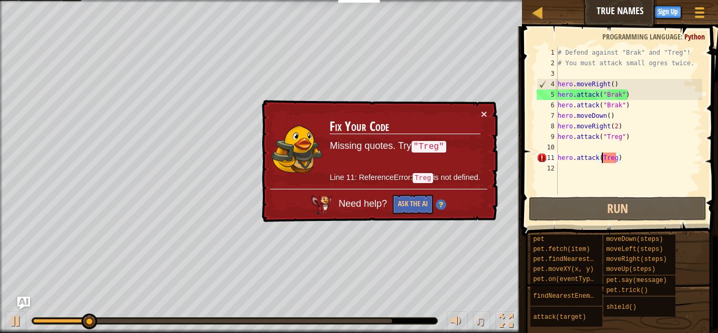
click at [601, 159] on div "# Defend against "Brak" and "Treg"! # You must attack small ogres twice. hero .…" at bounding box center [629, 131] width 147 height 168
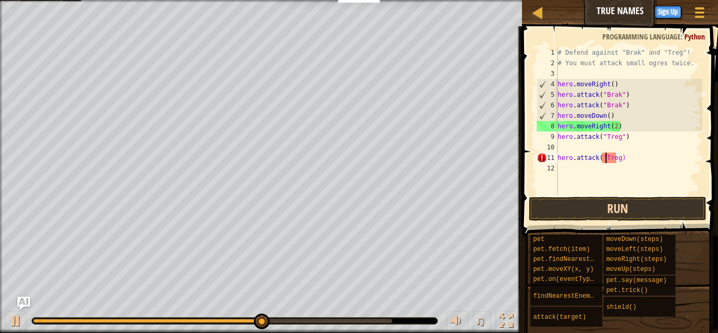
scroll to position [5, 7]
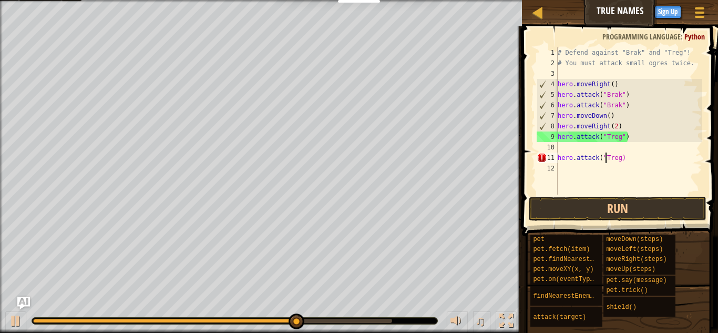
click at [620, 160] on div "# Defend against "Brak" and "Treg"! # You must attack small ogres twice. hero .…" at bounding box center [629, 131] width 147 height 168
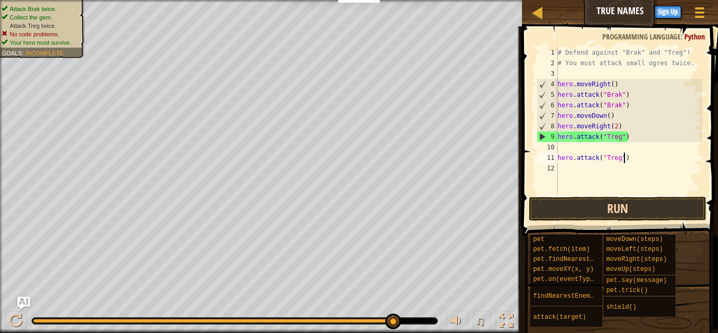
type textarea "hero.attack("Treg")"
click at [622, 207] on button "Run" at bounding box center [618, 209] width 178 height 24
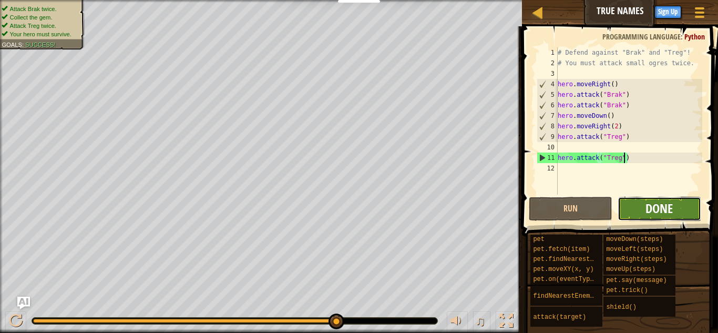
click at [667, 203] on span "Done" at bounding box center [658, 208] width 27 height 17
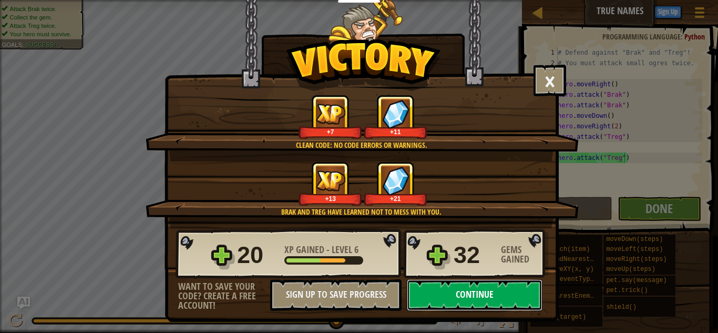
click at [515, 291] on button "Continue" at bounding box center [475, 295] width 136 height 32
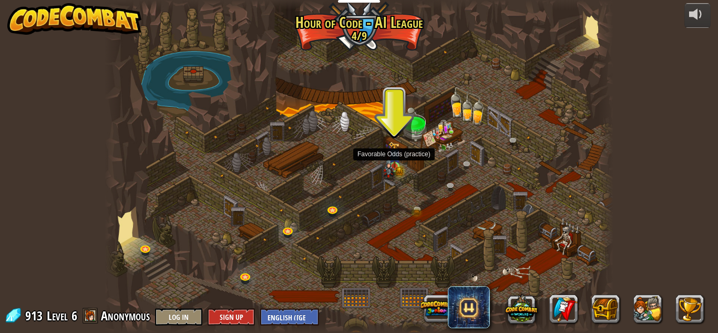
click at [393, 169] on img at bounding box center [389, 168] width 12 height 23
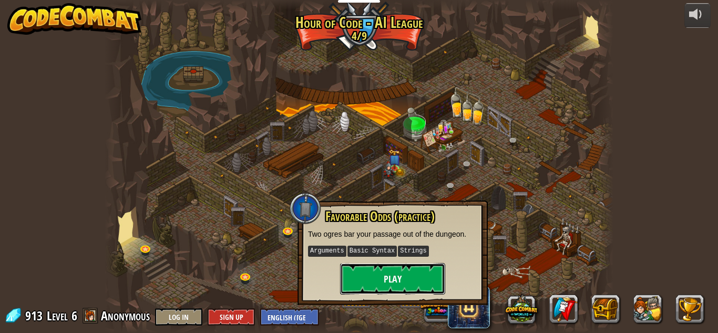
click at [365, 272] on button "Play" at bounding box center [392, 279] width 105 height 32
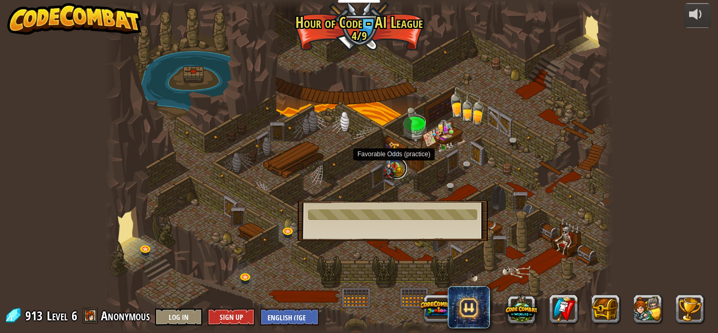
click at [395, 168] on link at bounding box center [396, 168] width 21 height 21
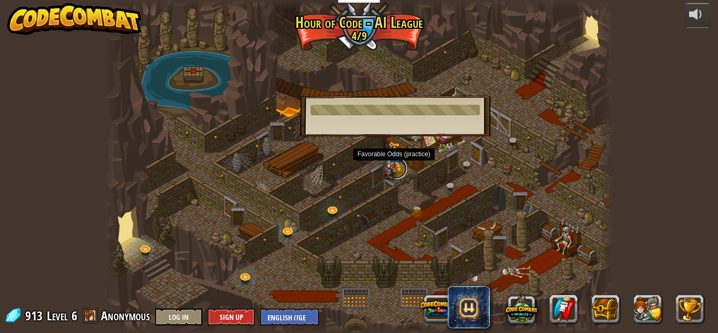
click at [395, 168] on link at bounding box center [396, 168] width 21 height 21
click at [391, 165] on img at bounding box center [389, 168] width 12 height 23
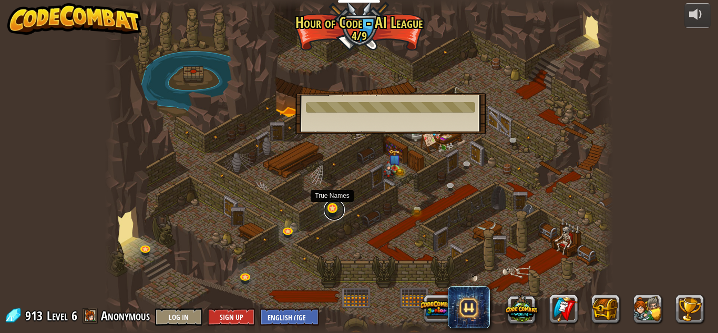
click at [333, 211] on link at bounding box center [334, 209] width 21 height 21
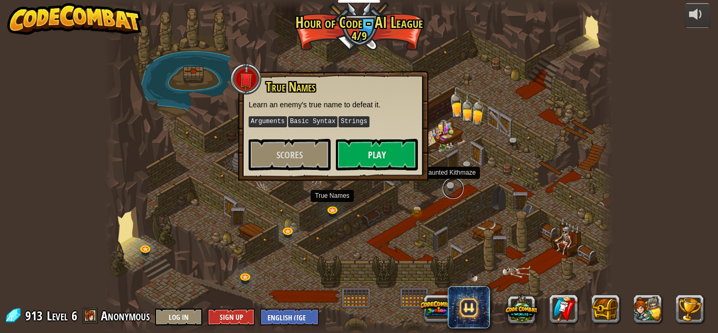
click at [454, 186] on link at bounding box center [453, 188] width 21 height 21
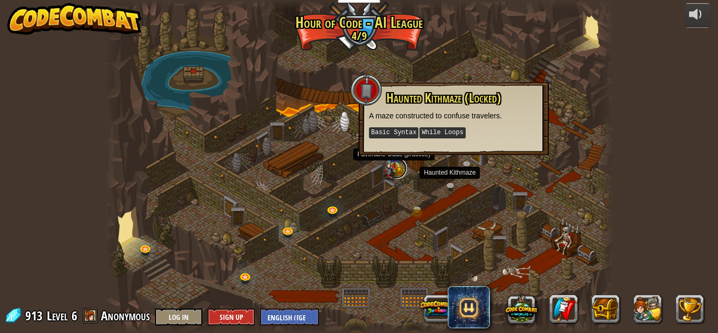
click at [396, 168] on link at bounding box center [396, 168] width 21 height 21
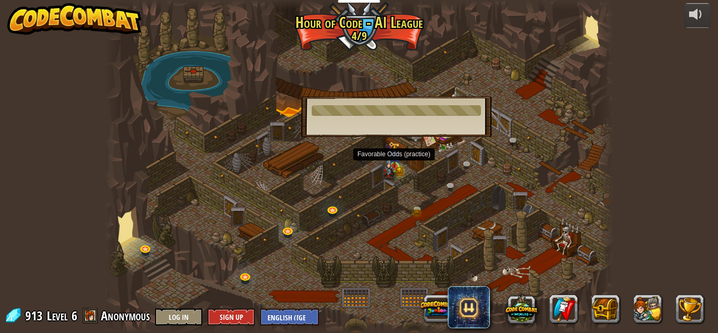
click at [392, 160] on img at bounding box center [389, 168] width 12 height 23
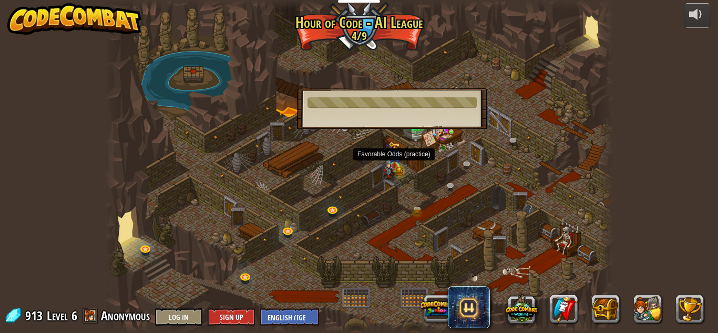
click at [392, 160] on img at bounding box center [389, 168] width 12 height 23
click at [451, 188] on link at bounding box center [453, 188] width 21 height 21
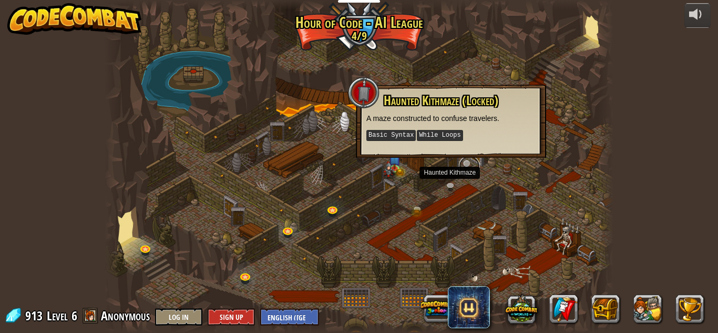
click at [468, 162] on link at bounding box center [469, 166] width 21 height 21
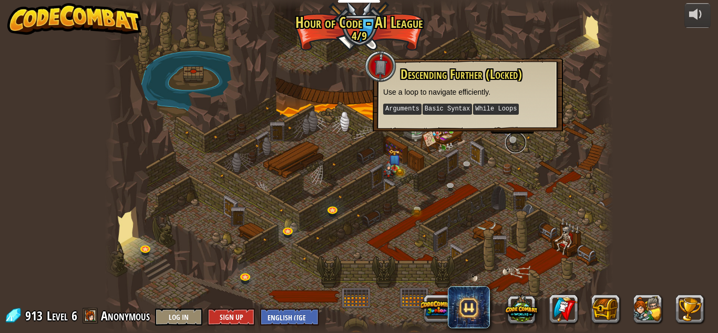
click at [514, 149] on link at bounding box center [515, 142] width 21 height 21
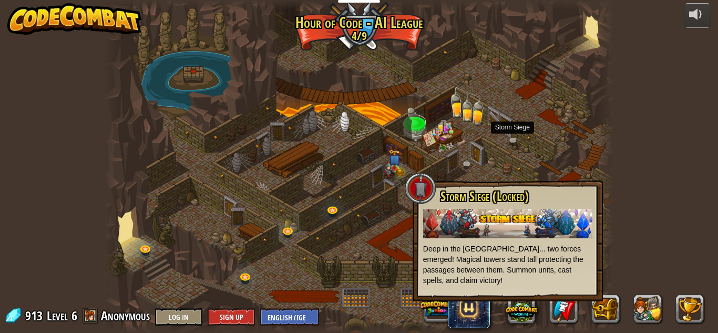
click at [407, 156] on div at bounding box center [359, 166] width 509 height 333
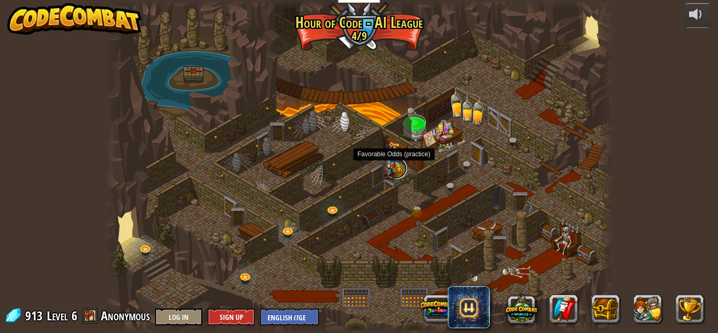
click at [396, 168] on link at bounding box center [396, 168] width 21 height 21
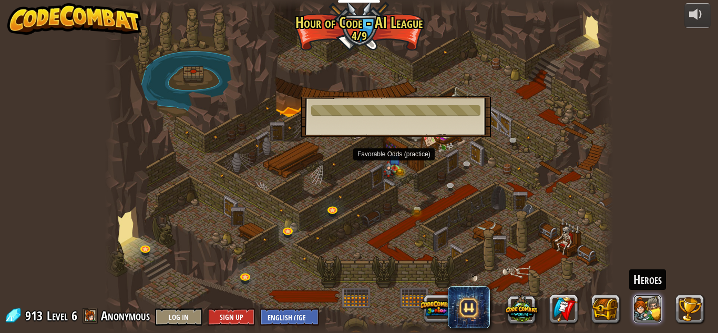
click at [646, 316] on button at bounding box center [648, 308] width 28 height 28
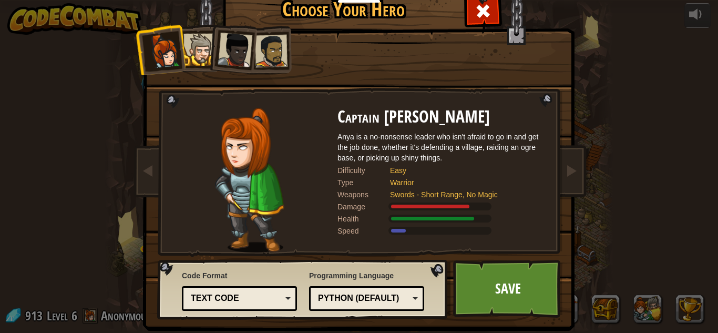
click at [201, 56] on div at bounding box center [199, 50] width 32 height 32
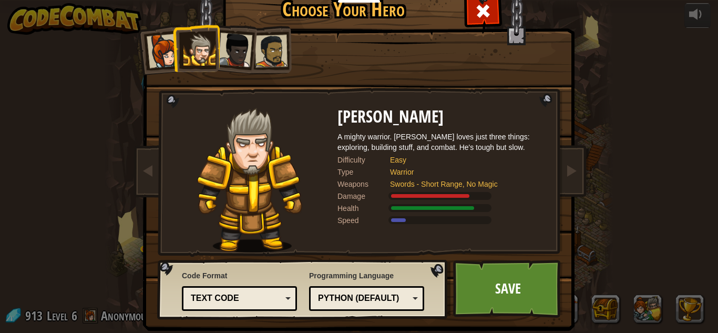
click at [224, 54] on div at bounding box center [235, 50] width 35 height 35
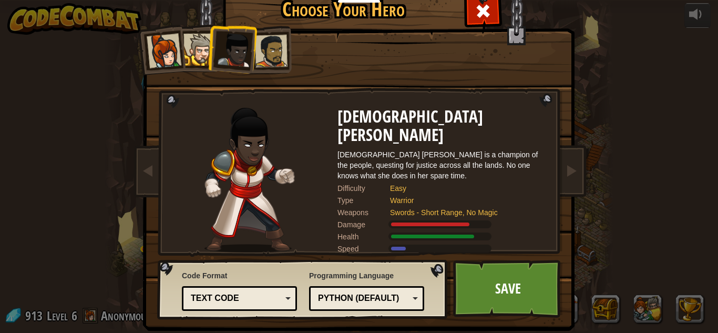
click at [260, 46] on div at bounding box center [271, 51] width 33 height 33
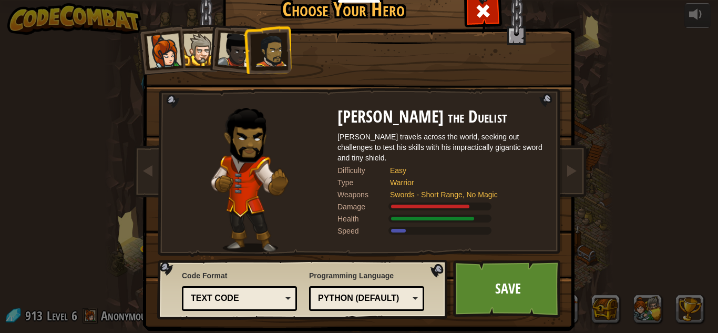
click at [230, 56] on div at bounding box center [235, 50] width 35 height 35
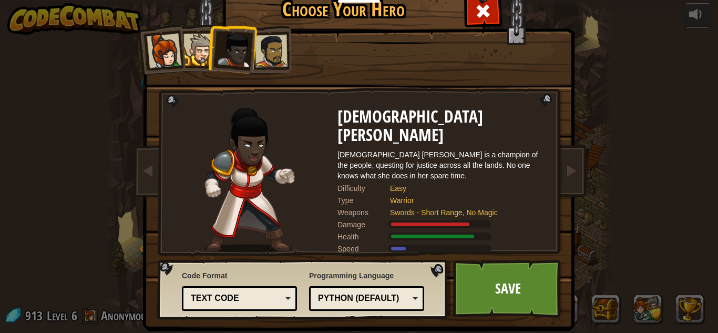
click at [197, 63] on div at bounding box center [199, 50] width 32 height 32
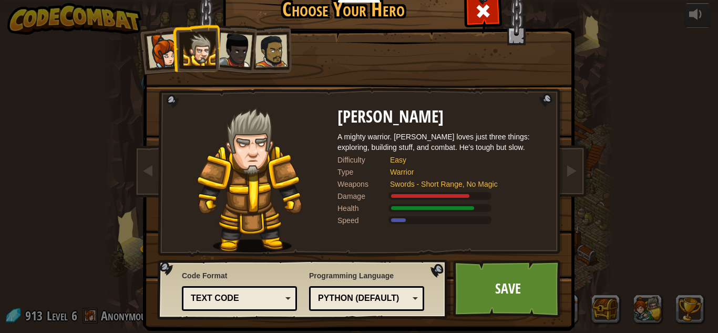
click at [172, 61] on li at bounding box center [195, 48] width 47 height 48
click at [162, 60] on div at bounding box center [164, 51] width 35 height 35
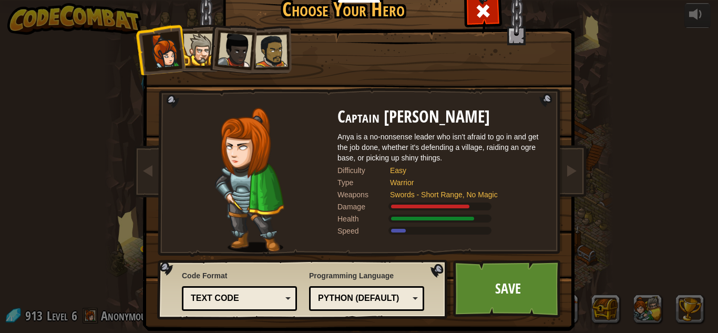
click at [196, 55] on div at bounding box center [199, 50] width 32 height 32
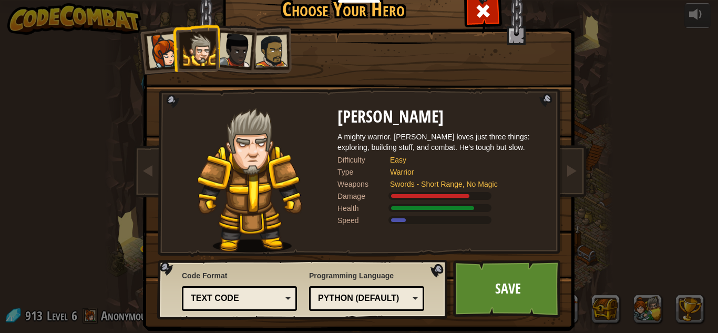
click at [233, 48] on div at bounding box center [235, 50] width 35 height 35
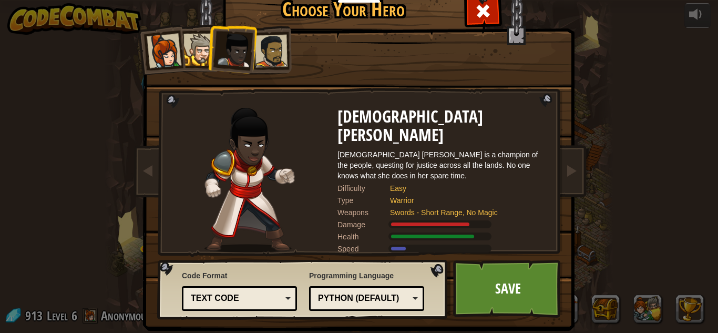
click at [268, 49] on div at bounding box center [271, 51] width 33 height 33
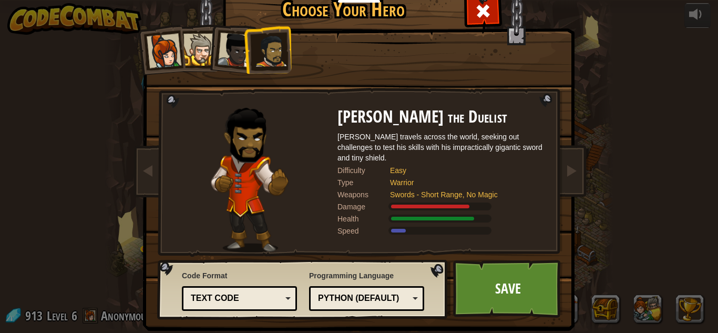
click at [165, 57] on div at bounding box center [164, 51] width 35 height 35
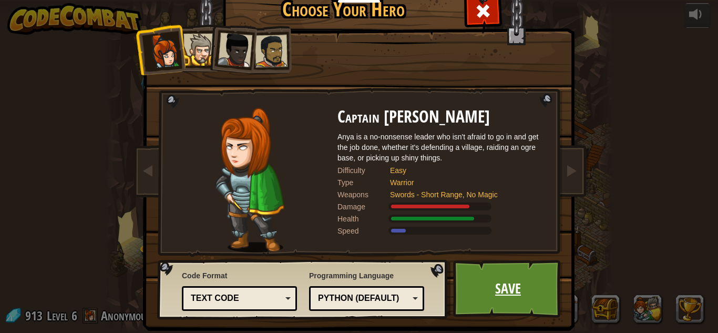
click at [544, 300] on link "Save" at bounding box center [508, 289] width 110 height 58
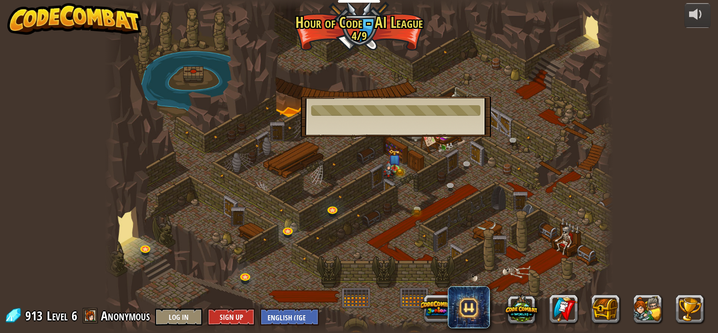
click at [440, 141] on div at bounding box center [359, 166] width 509 height 333
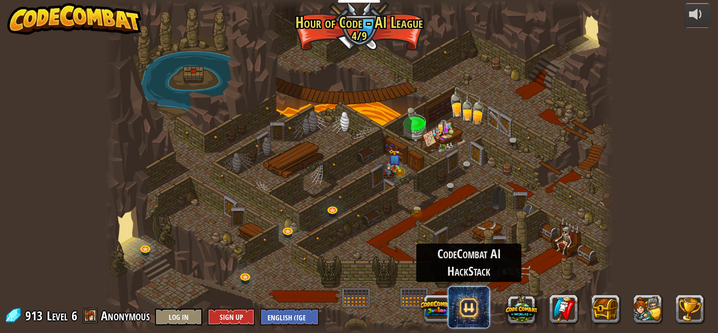
click at [474, 300] on span at bounding box center [469, 307] width 42 height 42
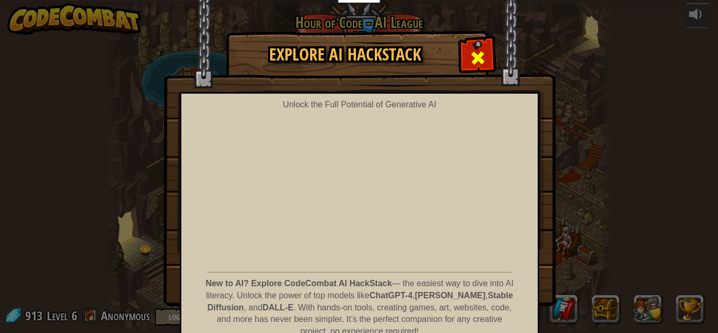
click at [478, 52] on span at bounding box center [477, 57] width 17 height 17
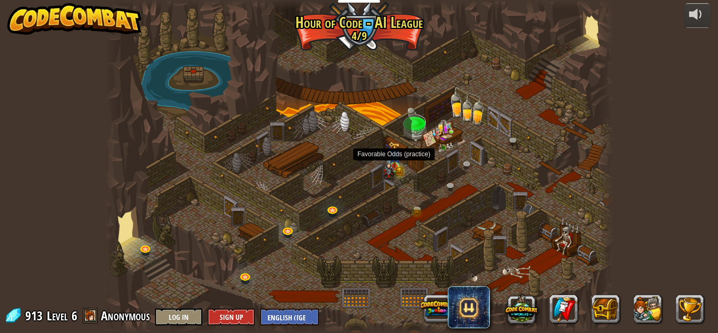
click at [394, 159] on img at bounding box center [394, 154] width 12 height 26
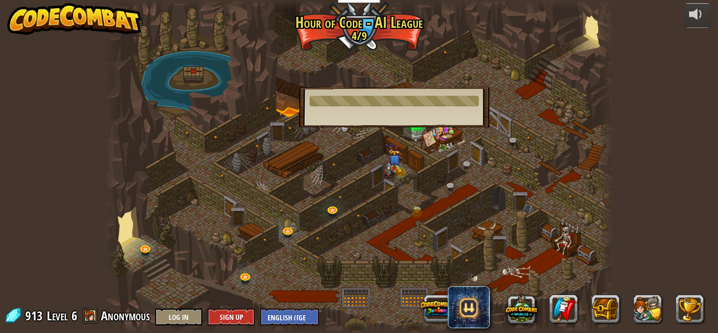
click at [569, 251] on div at bounding box center [359, 166] width 509 height 333
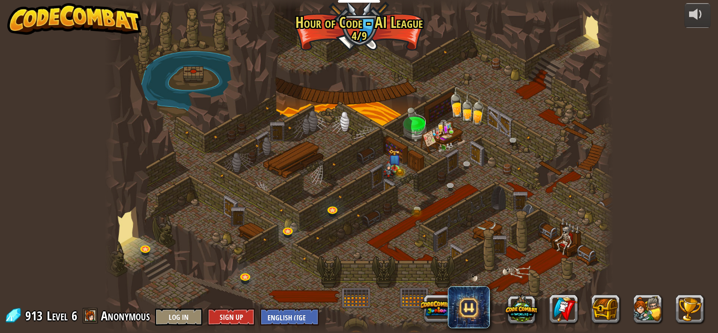
click at [634, 240] on div "powered by Storm Siege (Locked) Deep in the [GEOGRAPHIC_DATA]... two forces eme…" at bounding box center [359, 166] width 718 height 333
click at [390, 164] on img at bounding box center [389, 168] width 12 height 23
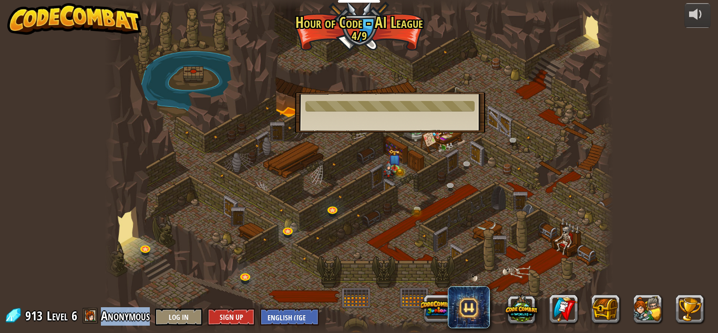
drag, startPoint x: 150, startPoint y: 315, endPoint x: 104, endPoint y: 322, distance: 46.8
click at [104, 322] on div "913 Level 6 Anonymous Log In Sign Up English ([GEOGRAPHIC_DATA]) English ([GEOG…" at bounding box center [161, 316] width 315 height 18
click at [183, 276] on div at bounding box center [359, 166] width 509 height 333
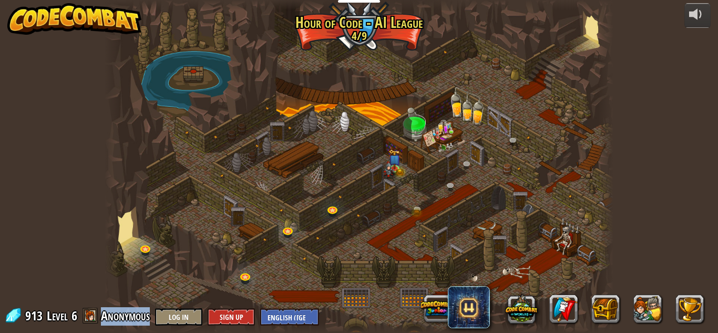
click at [138, 303] on div at bounding box center [359, 166] width 509 height 333
